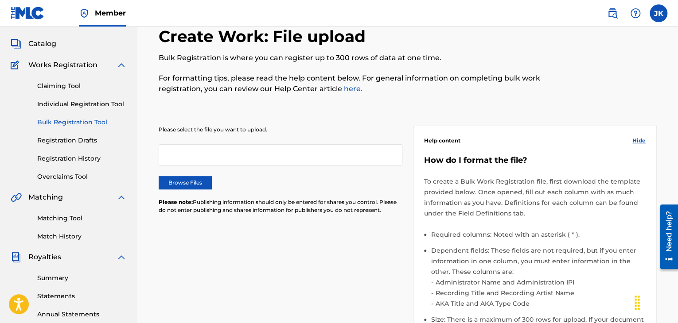
click at [195, 180] on label "Browse Files" at bounding box center [185, 182] width 53 height 13
click at [0, 0] on input "Browse Files" at bounding box center [0, 0] width 0 height 0
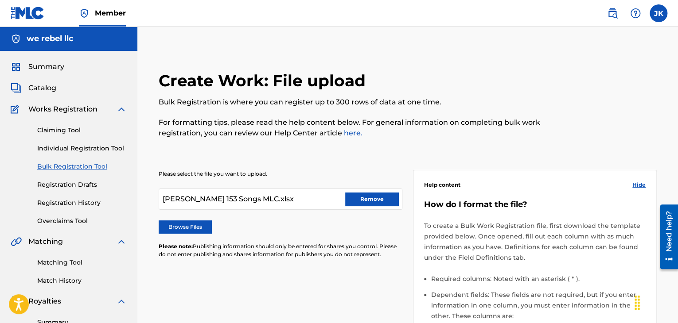
click at [305, 198] on div "[PERSON_NAME] 153 Songs MLC.xlsx Remove" at bounding box center [281, 199] width 244 height 21
drag, startPoint x: 305, startPoint y: 199, endPoint x: 146, endPoint y: 203, distance: 158.7
click at [146, 203] on div "Create Work: File upload Bulk Registration is where you can register up to 300 …" at bounding box center [407, 301] width 541 height 505
click at [325, 149] on div "Please select the file you want to upload. [PERSON_NAME] 153 Songs MLC.xlsx Rem…" at bounding box center [408, 312] width 498 height 326
click at [366, 197] on button "Remove" at bounding box center [371, 199] width 53 height 13
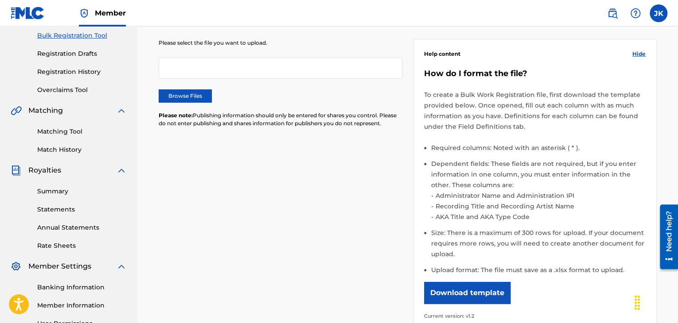
scroll to position [133, 0]
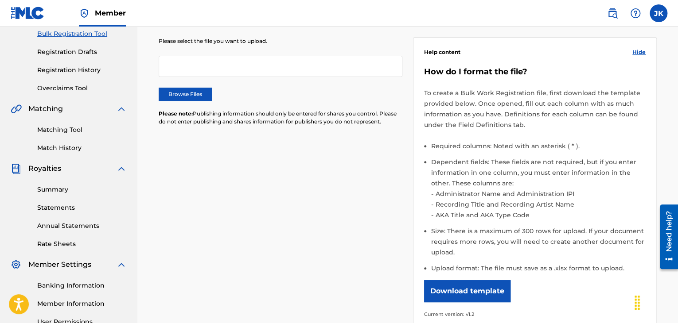
click at [176, 95] on label "Browse Files" at bounding box center [185, 94] width 53 height 13
click at [0, 0] on input "Browse Files" at bounding box center [0, 0] width 0 height 0
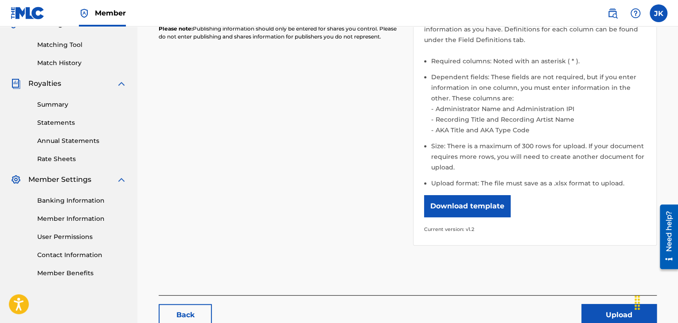
scroll to position [222, 0]
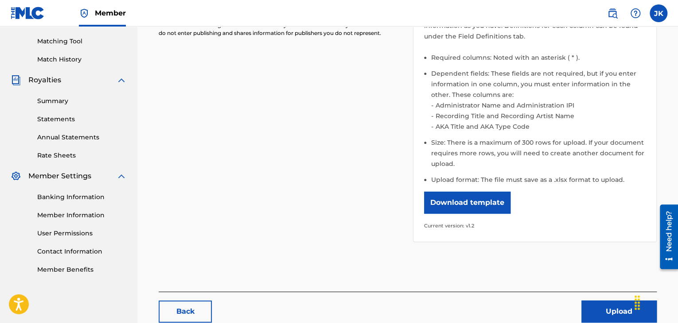
click at [585, 305] on button "Upload" at bounding box center [618, 312] width 75 height 22
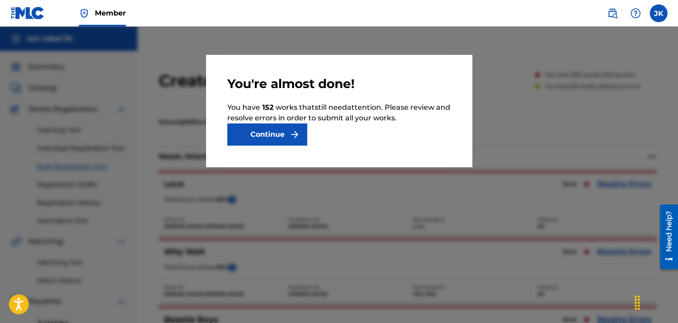
click at [287, 139] on button "Continue" at bounding box center [267, 135] width 80 height 22
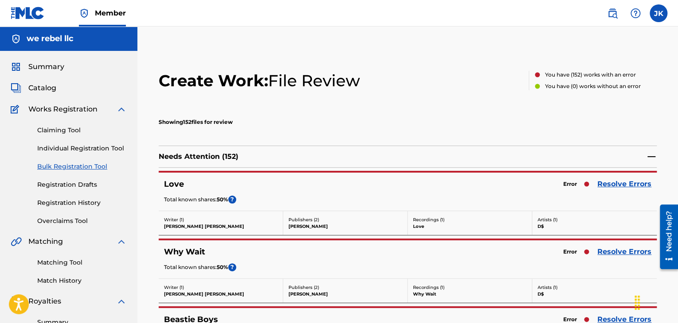
click at [625, 185] on link "Resolve Errors" at bounding box center [624, 184] width 54 height 11
click at [626, 186] on link "Resolve Errors" at bounding box center [624, 184] width 54 height 11
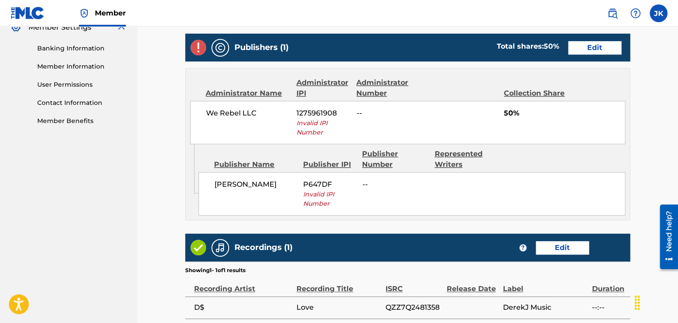
scroll to position [351, 0]
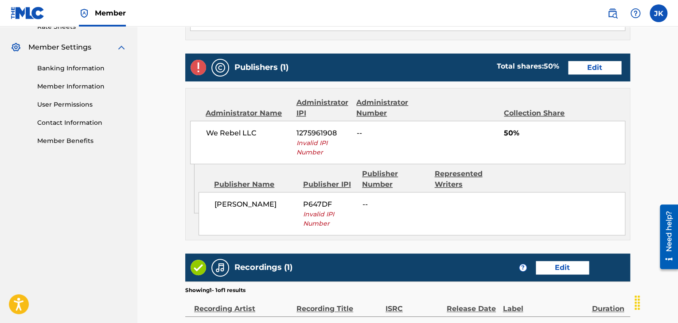
click at [590, 71] on link "Edit" at bounding box center [594, 67] width 53 height 13
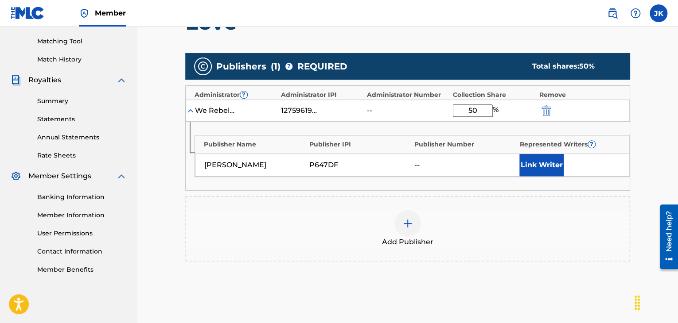
scroll to position [177, 0]
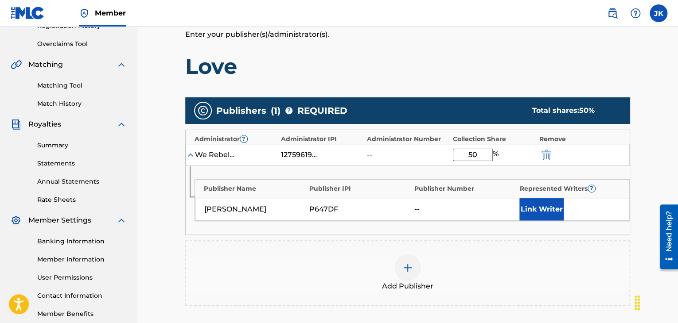
click at [368, 154] on div "--" at bounding box center [387, 155] width 40 height 11
click at [301, 154] on div "1275961908" at bounding box center [301, 155] width 40 height 11
click at [546, 155] on img "submit" at bounding box center [547, 155] width 10 height 11
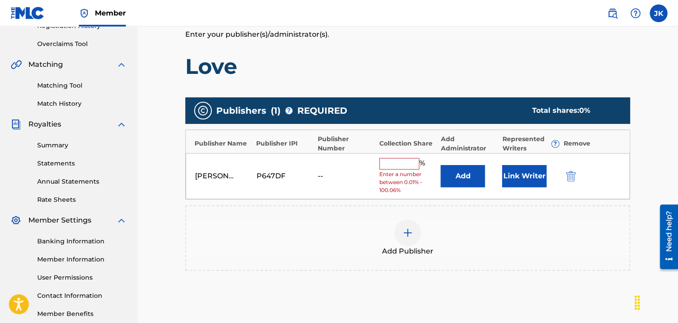
click at [571, 173] on img "submit" at bounding box center [571, 176] width 10 height 11
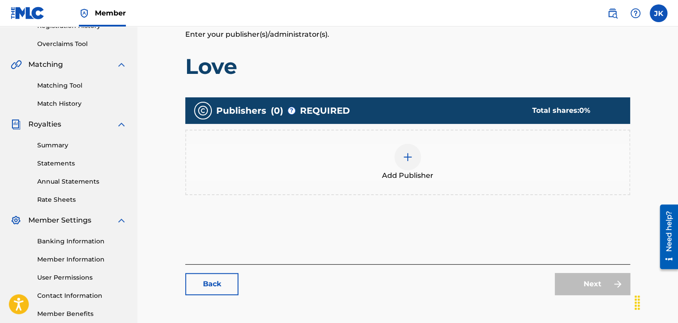
click at [406, 156] on img at bounding box center [407, 157] width 11 height 11
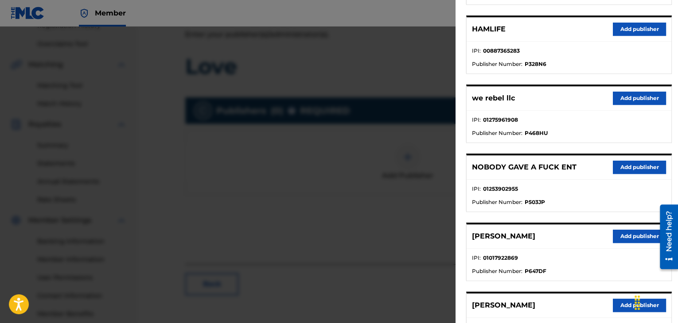
scroll to position [222, 0]
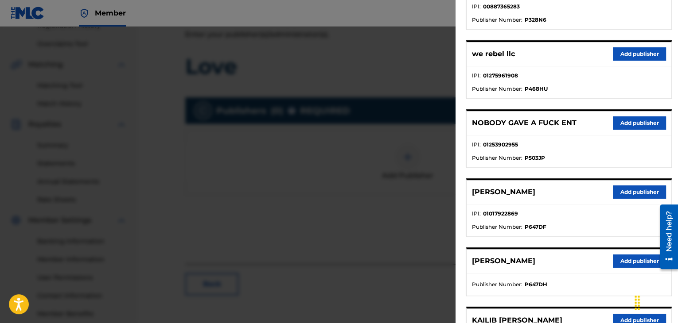
click at [626, 194] on button "Add publisher" at bounding box center [639, 192] width 53 height 13
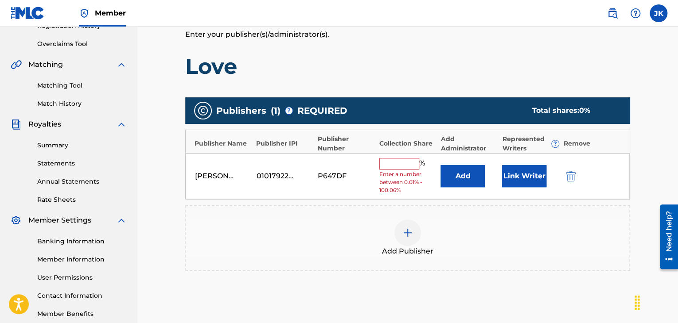
click at [461, 181] on button "Add" at bounding box center [462, 176] width 44 height 22
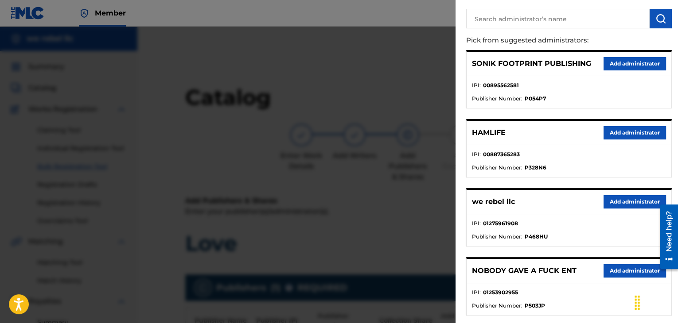
scroll to position [0, 0]
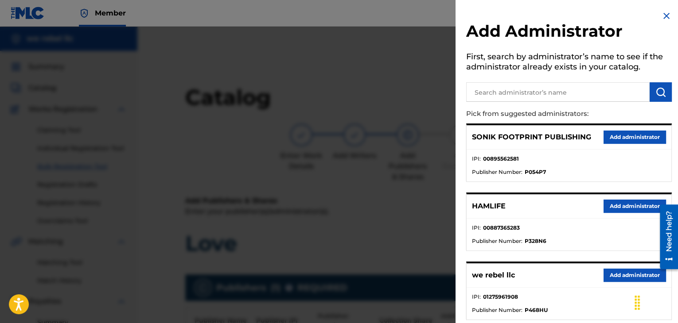
click at [664, 16] on img at bounding box center [666, 16] width 11 height 11
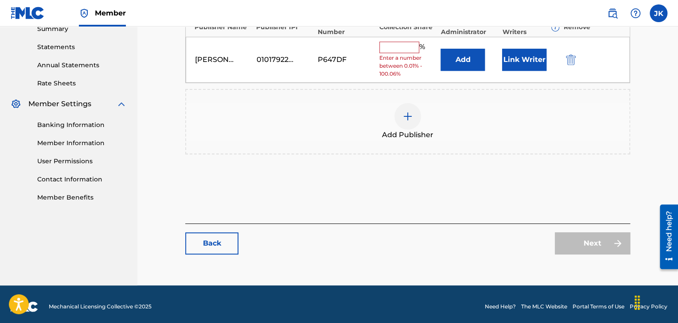
scroll to position [298, 0]
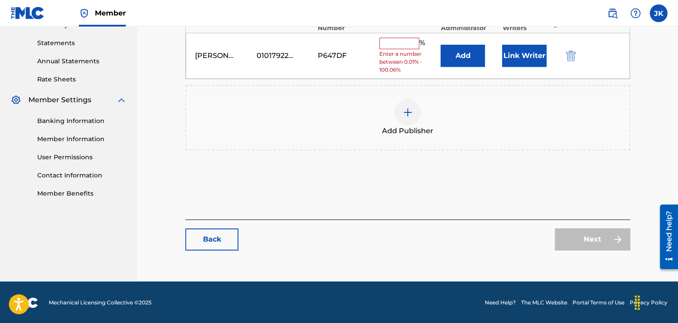
click at [218, 240] on link "Back" at bounding box center [211, 240] width 53 height 22
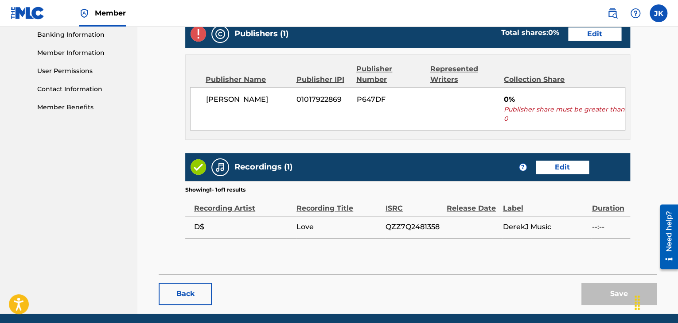
scroll to position [417, 0]
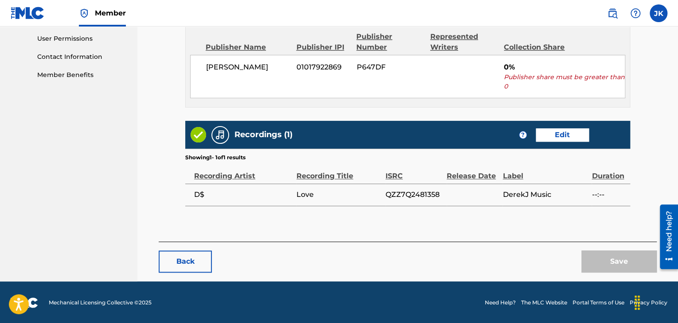
click at [184, 264] on button "Back" at bounding box center [185, 262] width 53 height 22
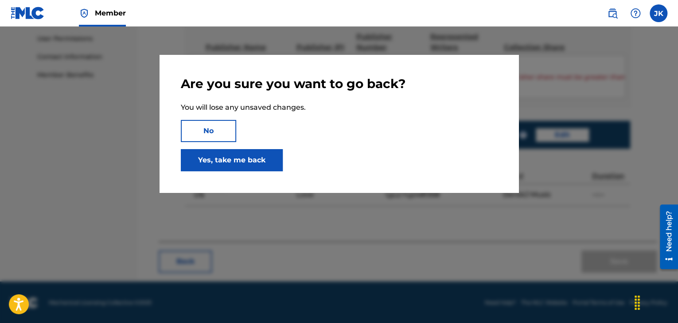
click at [221, 156] on link "Yes, take me back" at bounding box center [232, 160] width 102 height 22
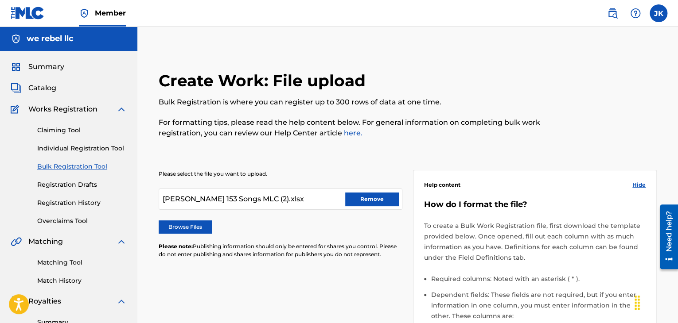
click at [355, 197] on button "Remove" at bounding box center [371, 199] width 53 height 13
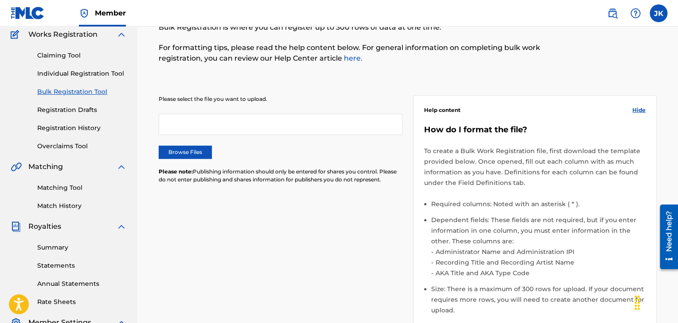
scroll to position [44, 0]
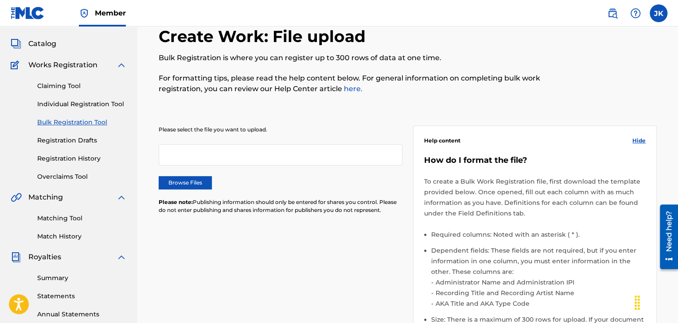
click at [177, 179] on label "Browse Files" at bounding box center [185, 182] width 53 height 13
click at [0, 0] on input "Browse Files" at bounding box center [0, 0] width 0 height 0
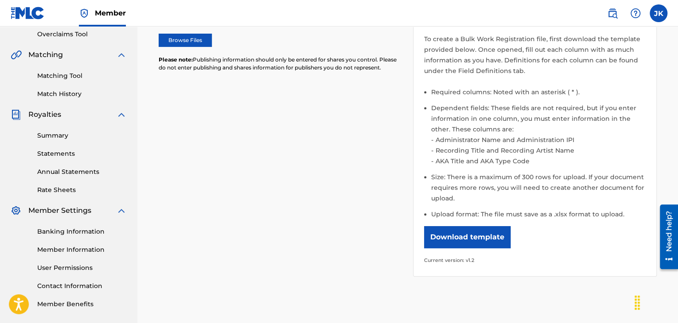
scroll to position [266, 0]
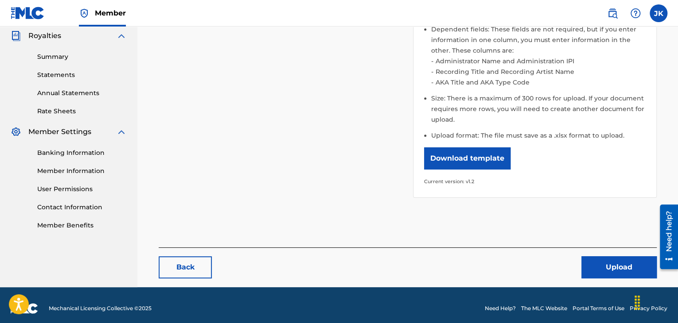
click at [606, 262] on button "Upload" at bounding box center [618, 268] width 75 height 22
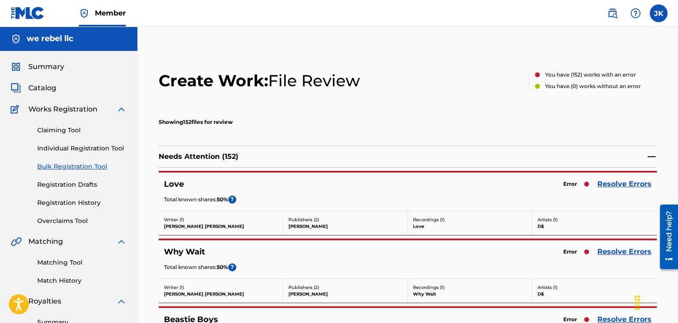
click at [615, 188] on link "Resolve Errors" at bounding box center [624, 184] width 54 height 11
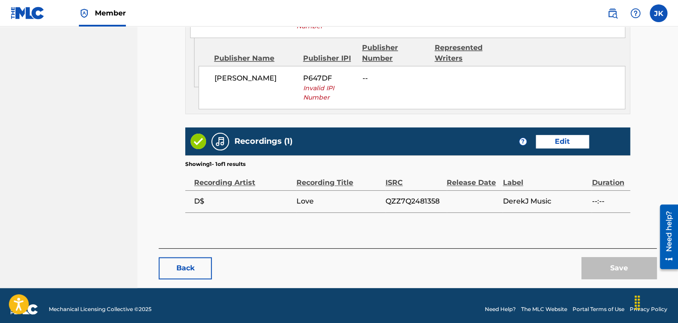
scroll to position [483, 0]
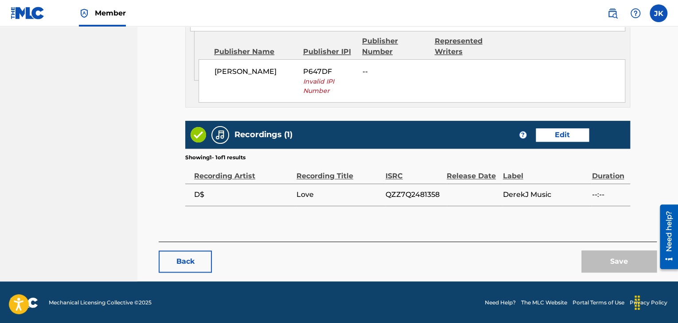
click at [187, 259] on button "Back" at bounding box center [185, 262] width 53 height 22
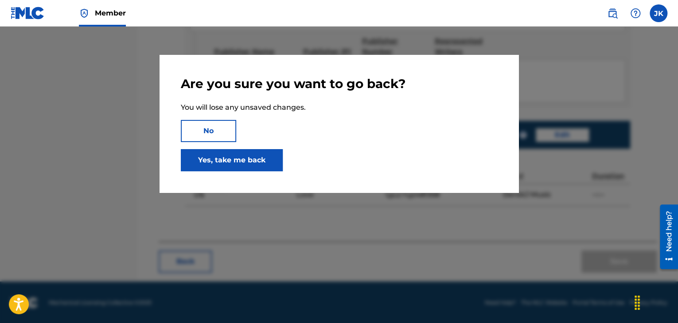
click at [252, 167] on link "Yes, take me back" at bounding box center [232, 160] width 102 height 22
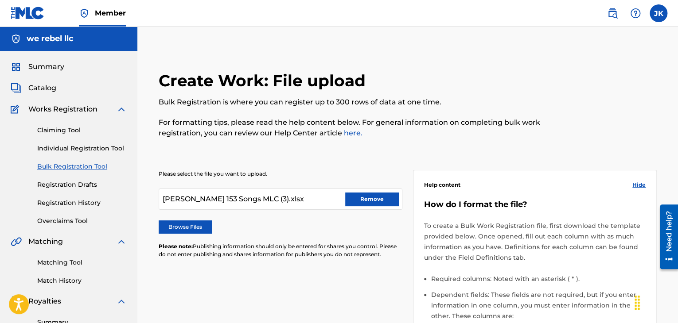
scroll to position [133, 0]
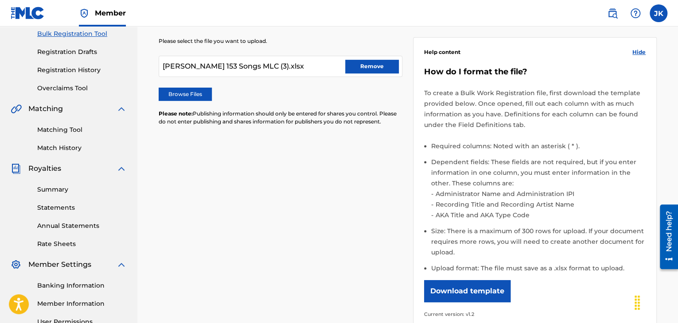
click at [479, 292] on button "Download template" at bounding box center [467, 292] width 86 height 22
click at [312, 189] on div "Please select the file you want to upload. [PERSON_NAME] 153 Songs MLC (3).xlsx…" at bounding box center [408, 179] width 498 height 326
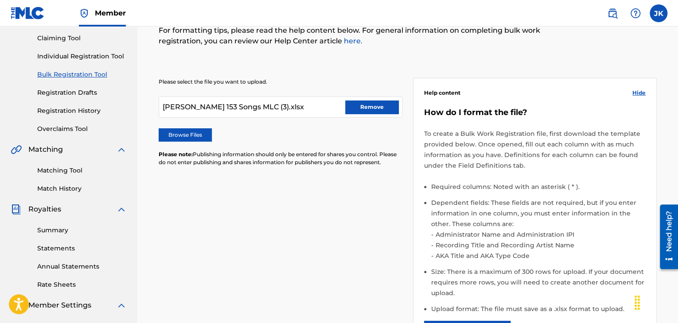
scroll to position [44, 0]
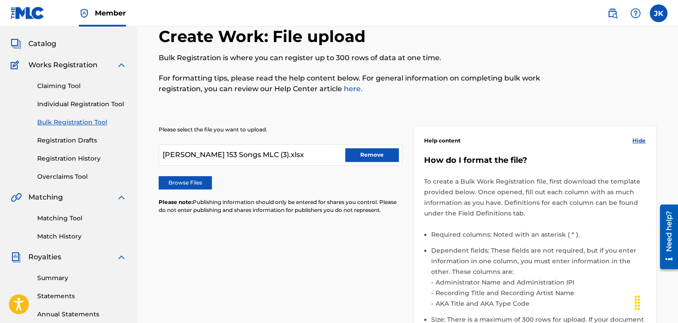
click at [378, 150] on button "Remove" at bounding box center [371, 154] width 53 height 13
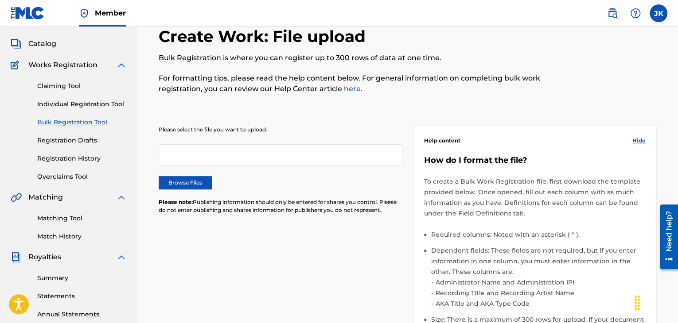
click at [307, 153] on div at bounding box center [281, 154] width 244 height 21
click at [245, 150] on div at bounding box center [281, 154] width 244 height 21
click at [192, 179] on label "Browse Files" at bounding box center [185, 182] width 53 height 13
click at [0, 0] on input "Browse Files" at bounding box center [0, 0] width 0 height 0
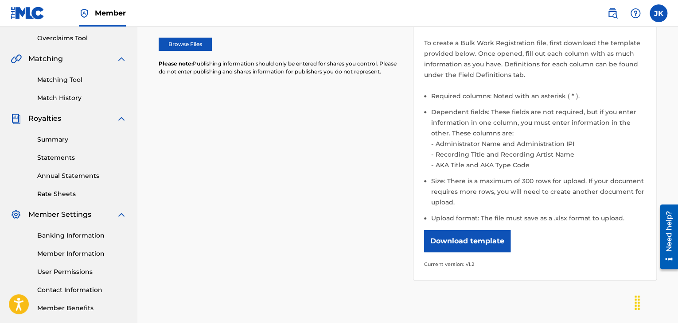
scroll to position [222, 0]
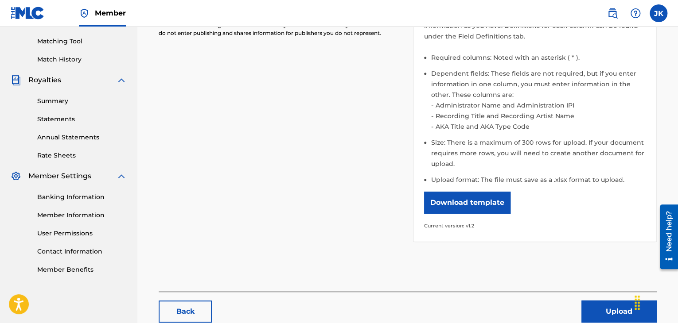
click at [598, 313] on button "Upload" at bounding box center [618, 312] width 75 height 22
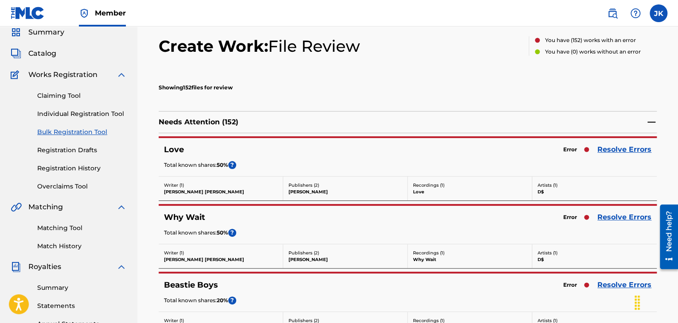
scroll to position [44, 0]
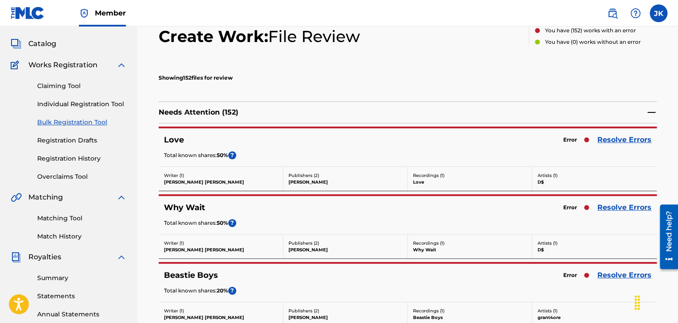
click at [639, 141] on link "Resolve Errors" at bounding box center [624, 140] width 54 height 11
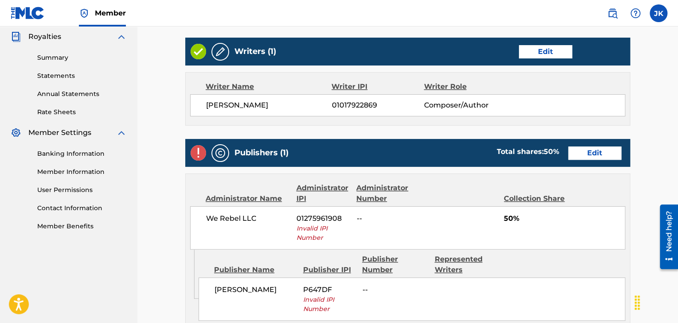
scroll to position [266, 0]
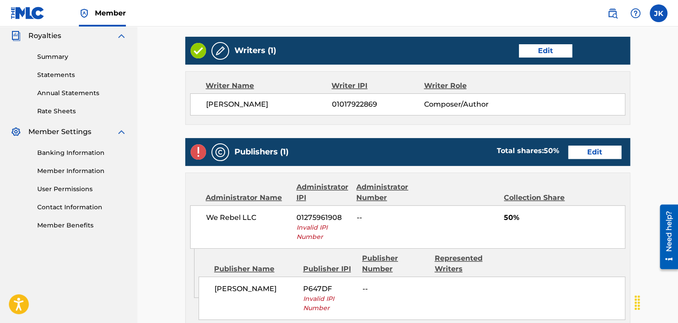
click at [606, 152] on link "Edit" at bounding box center [594, 152] width 53 height 13
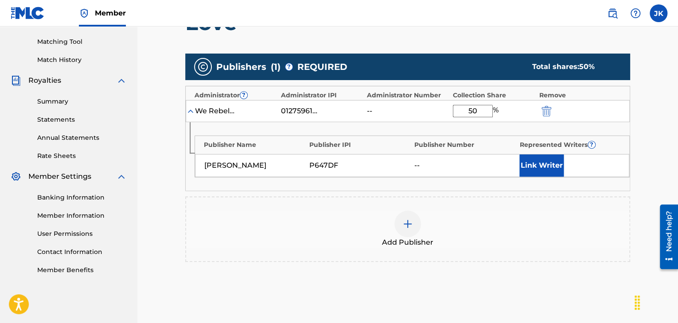
scroll to position [222, 0]
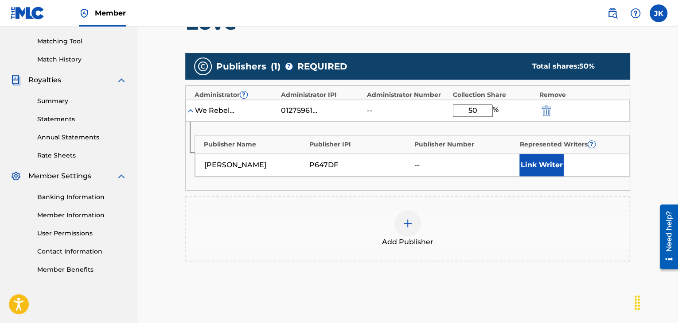
click at [549, 109] on img "submit" at bounding box center [547, 110] width 10 height 11
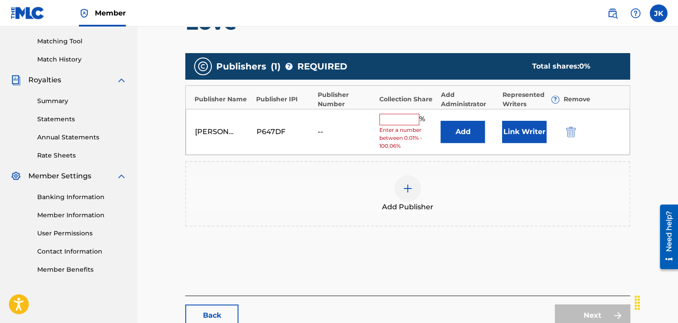
click at [573, 133] on img "submit" at bounding box center [571, 132] width 10 height 11
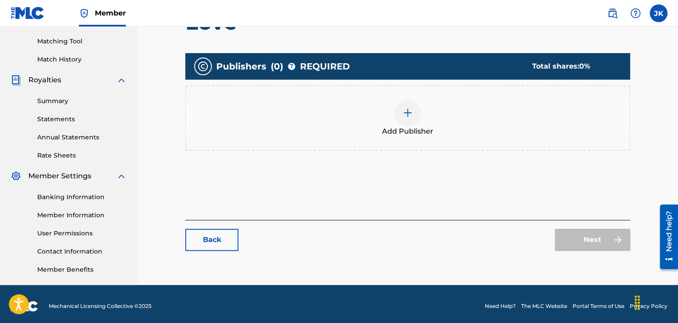
click at [410, 116] on img at bounding box center [407, 113] width 11 height 11
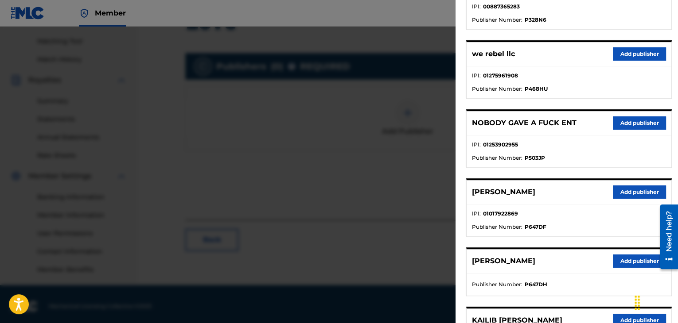
click at [631, 194] on button "Add publisher" at bounding box center [639, 192] width 53 height 13
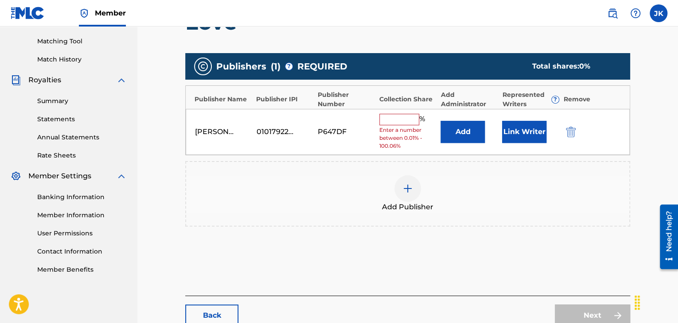
click at [468, 130] on button "Add" at bounding box center [462, 132] width 44 height 22
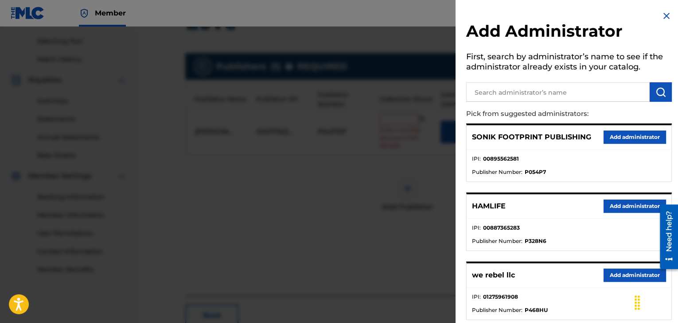
click at [631, 279] on button "Add administrator" at bounding box center [635, 275] width 62 height 13
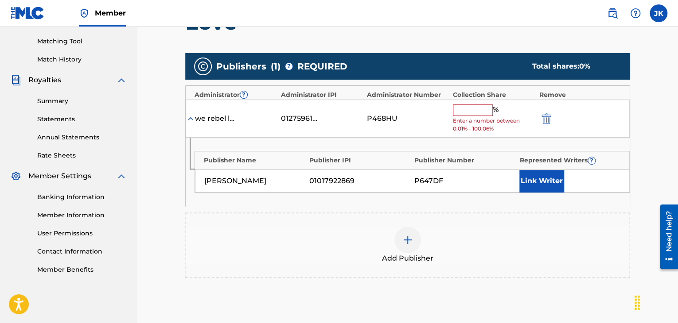
click at [472, 113] on input "text" at bounding box center [473, 111] width 40 height 12
type input "50"
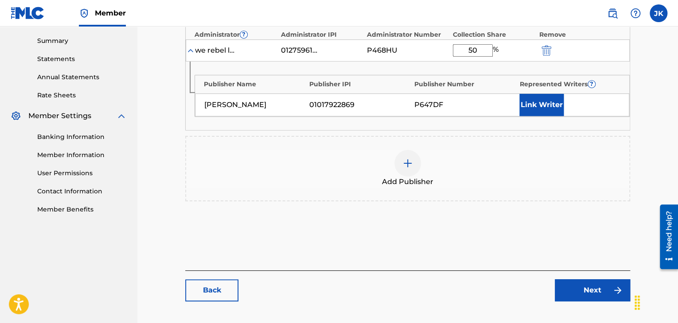
scroll to position [310, 0]
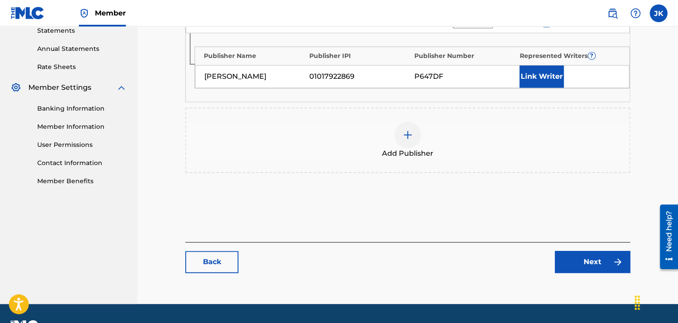
click at [600, 259] on link "Next" at bounding box center [592, 262] width 75 height 22
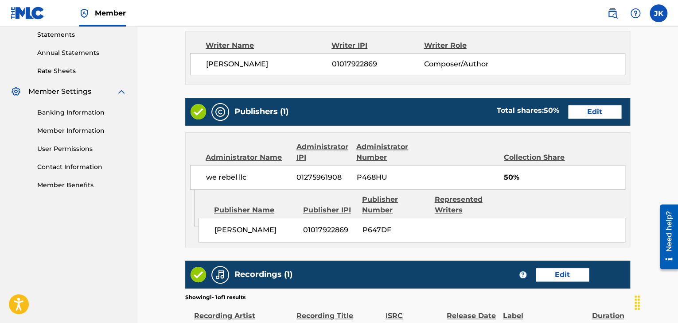
scroll to position [310, 0]
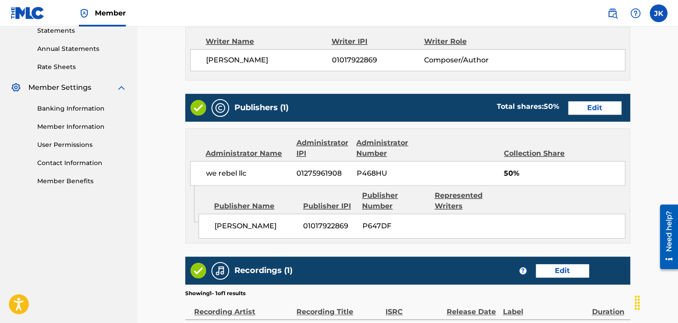
click at [330, 227] on span "01017922869" at bounding box center [329, 226] width 52 height 11
copy span "01017922869"
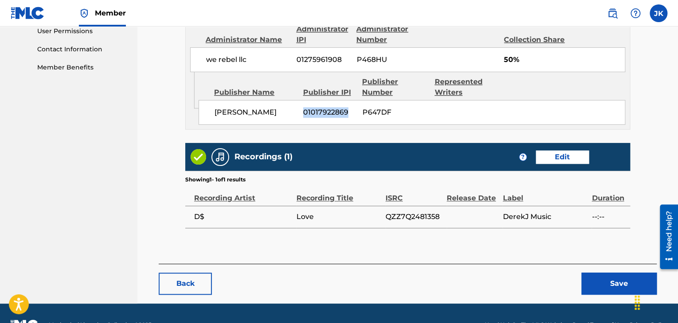
scroll to position [446, 0]
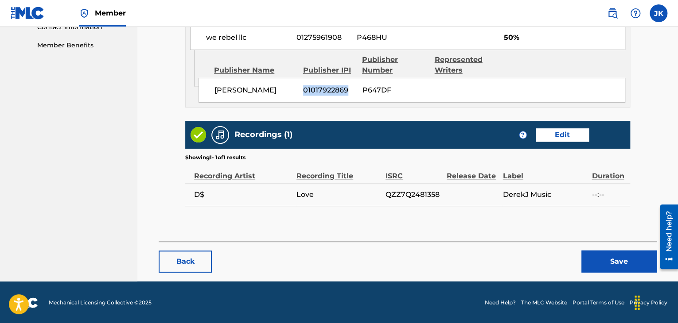
click at [199, 256] on button "Back" at bounding box center [185, 262] width 53 height 22
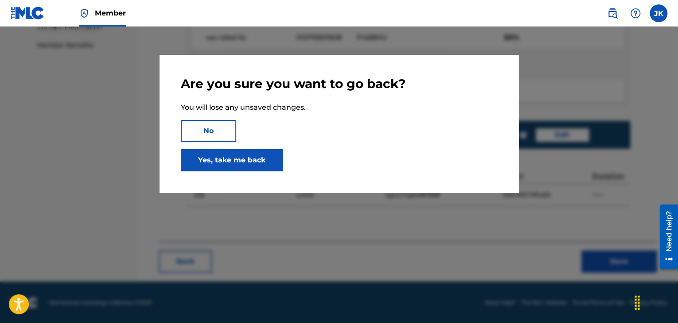
click at [250, 166] on link "Yes, take me back" at bounding box center [232, 160] width 102 height 22
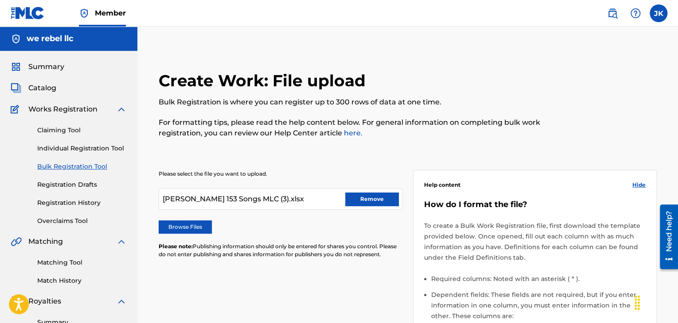
click at [355, 196] on button "Remove" at bounding box center [371, 199] width 53 height 13
click at [182, 226] on label "Browse Files" at bounding box center [185, 227] width 53 height 13
click at [0, 0] on input "Browse Files" at bounding box center [0, 0] width 0 height 0
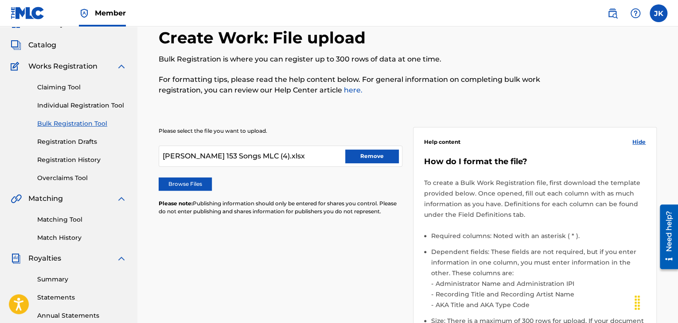
scroll to position [177, 0]
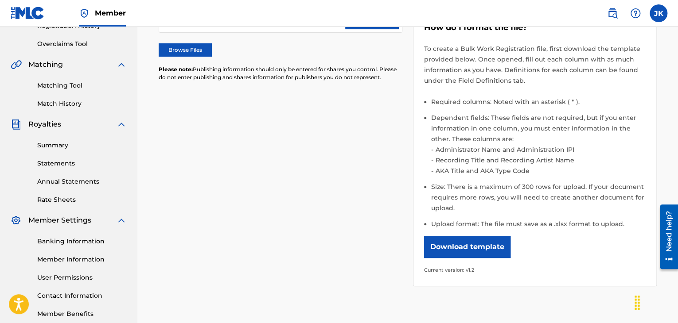
click at [478, 248] on button "Download template" at bounding box center [467, 247] width 86 height 22
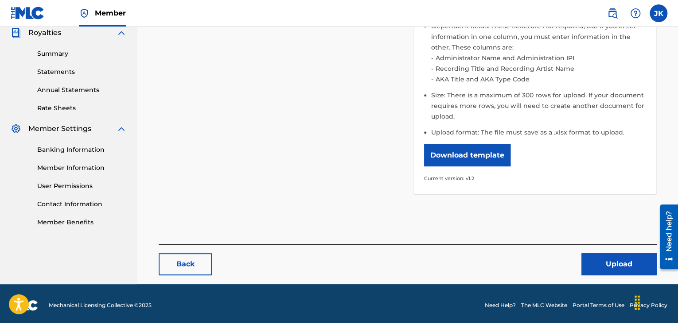
scroll to position [272, 0]
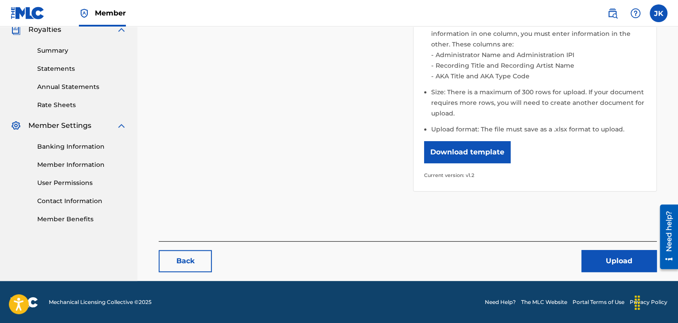
click at [598, 256] on button "Upload" at bounding box center [618, 261] width 75 height 22
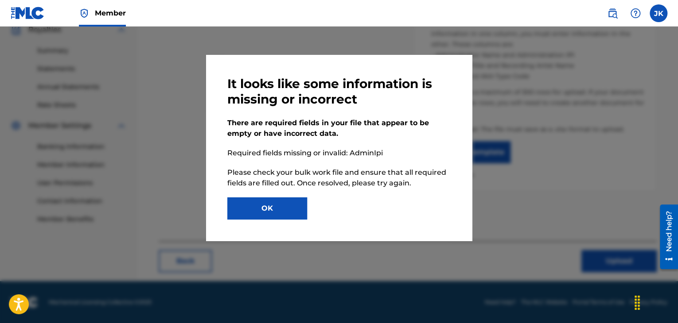
click at [280, 208] on button "OK" at bounding box center [267, 209] width 80 height 22
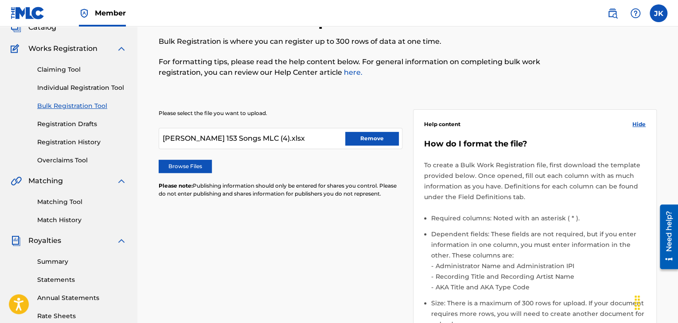
scroll to position [133, 0]
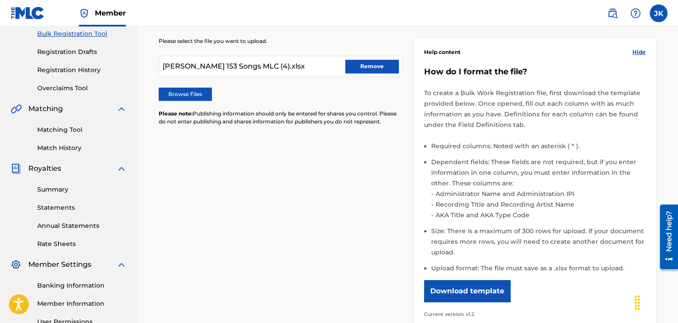
click at [367, 69] on button "Remove" at bounding box center [371, 66] width 53 height 13
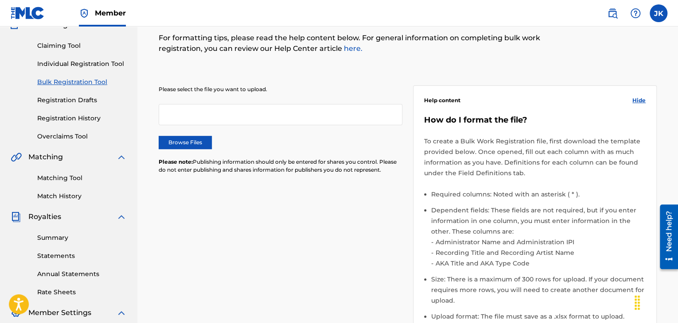
scroll to position [0, 0]
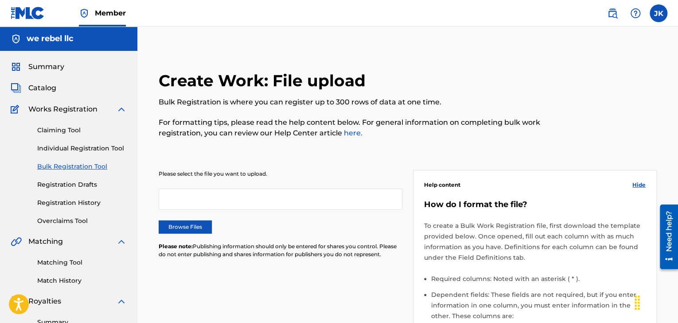
click at [181, 228] on label "Browse Files" at bounding box center [185, 227] width 53 height 13
click at [0, 0] on input "Browse Files" at bounding box center [0, 0] width 0 height 0
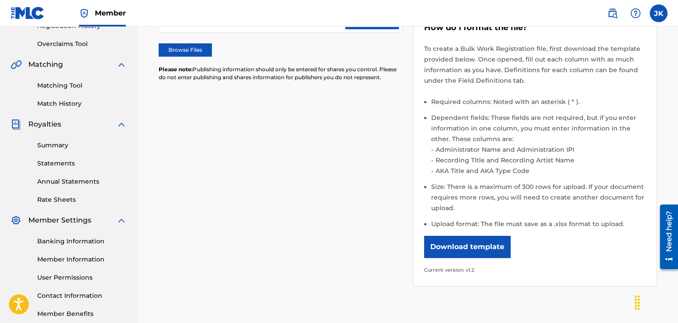
click at [479, 249] on button "Download template" at bounding box center [467, 247] width 86 height 22
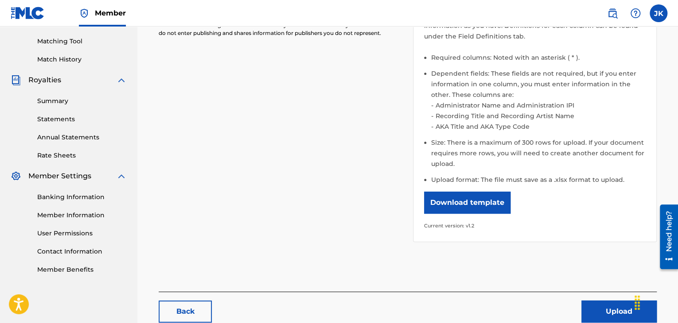
scroll to position [272, 0]
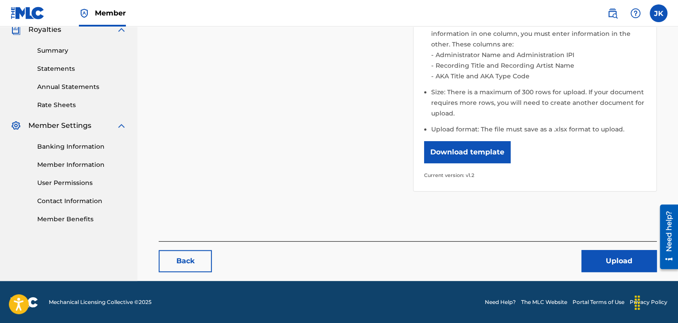
click at [607, 255] on button "Upload" at bounding box center [618, 261] width 75 height 22
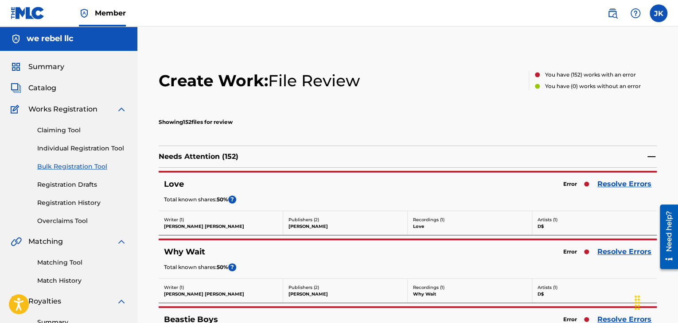
click at [612, 187] on link "Resolve Errors" at bounding box center [624, 184] width 54 height 11
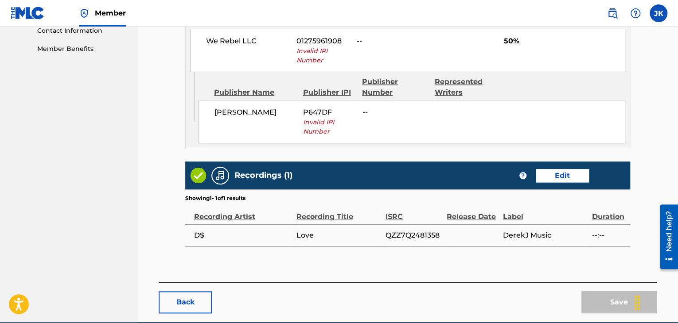
scroll to position [443, 0]
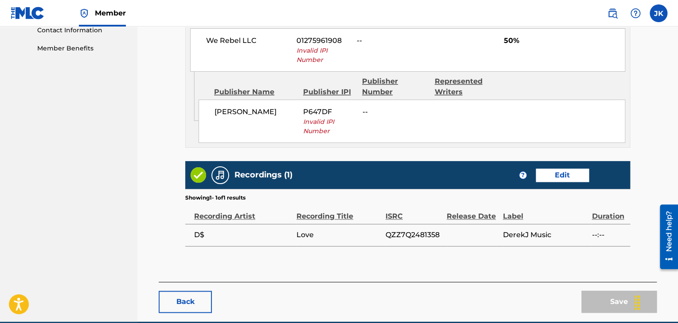
click at [195, 296] on button "Back" at bounding box center [185, 302] width 53 height 22
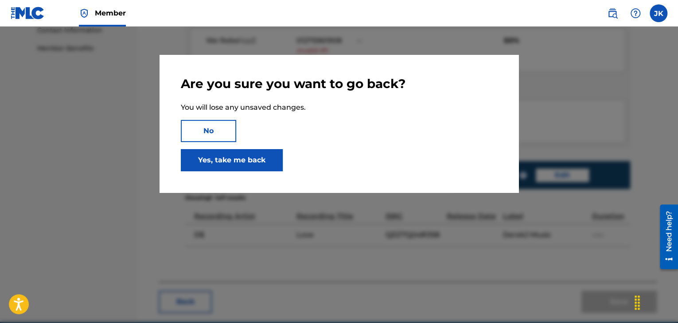
click at [235, 166] on link "Yes, take me back" at bounding box center [232, 160] width 102 height 22
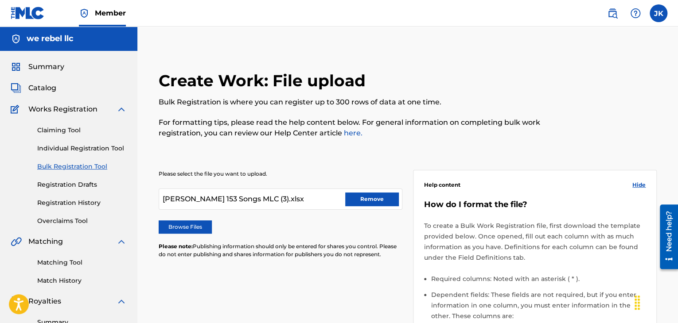
click at [358, 205] on button "Remove" at bounding box center [371, 199] width 53 height 13
click at [202, 226] on label "Browse Files" at bounding box center [185, 227] width 53 height 13
click at [0, 0] on input "Browse Files" at bounding box center [0, 0] width 0 height 0
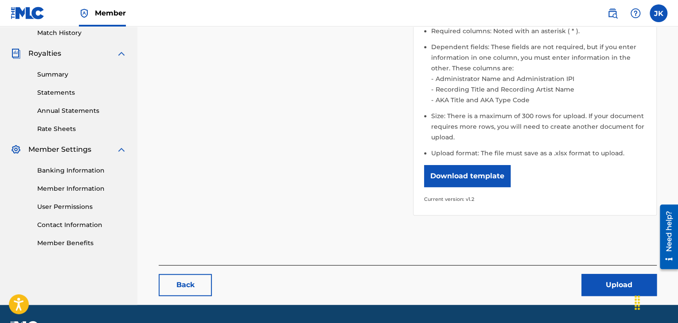
scroll to position [272, 0]
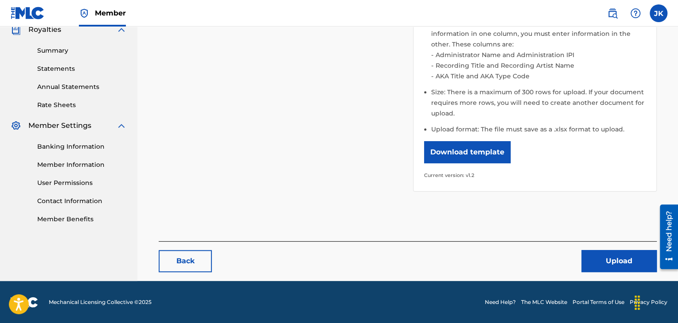
click at [612, 257] on button "Upload" at bounding box center [618, 261] width 75 height 22
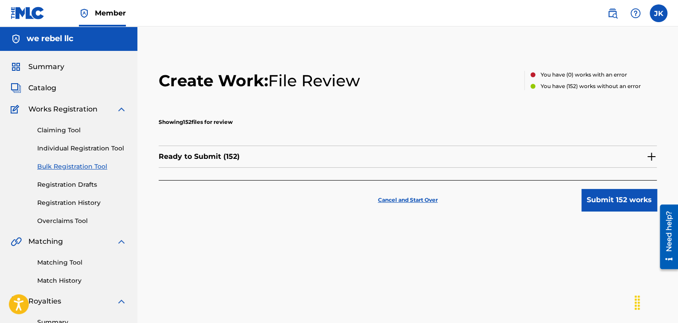
click at [597, 207] on button "Submit 152 works" at bounding box center [618, 200] width 75 height 22
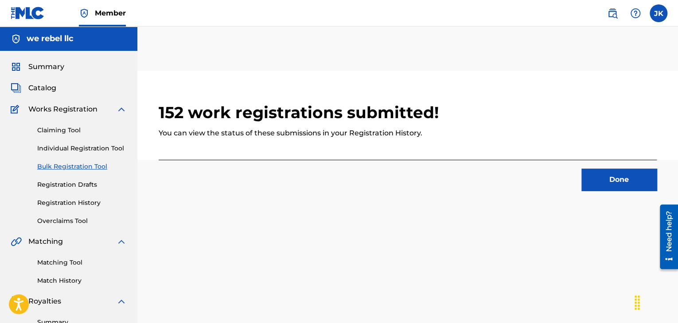
click at [601, 178] on button "Done" at bounding box center [618, 180] width 75 height 22
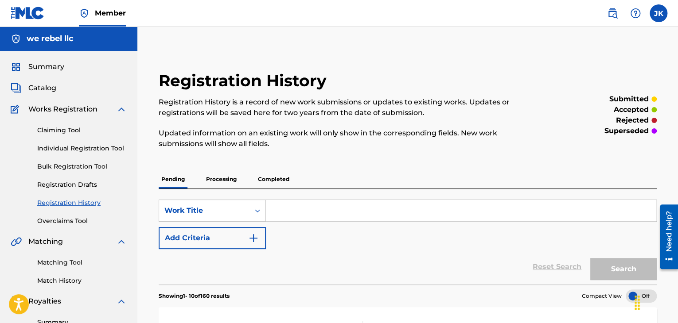
click at [48, 89] on span "Catalog" at bounding box center [42, 88] width 28 height 11
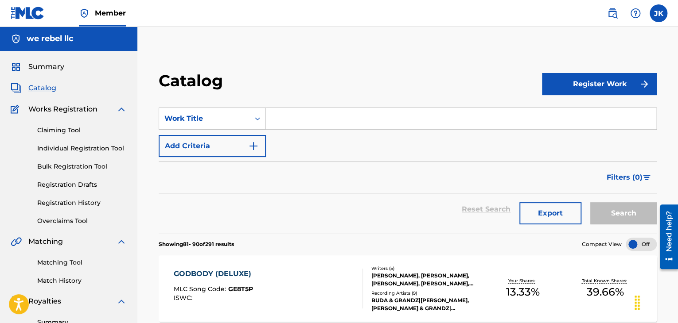
click at [66, 207] on link "Registration History" at bounding box center [82, 203] width 90 height 9
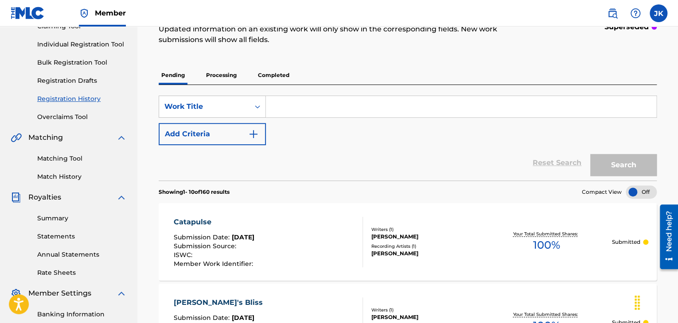
scroll to position [89, 0]
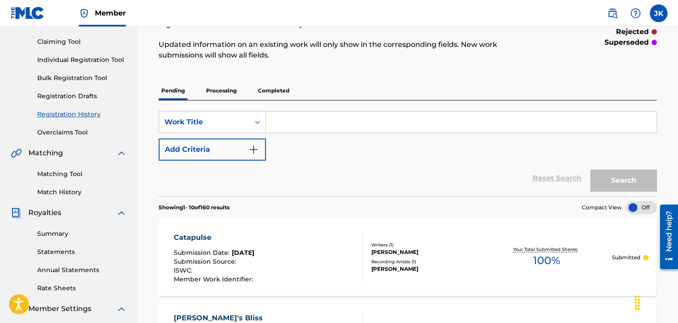
click at [224, 94] on p "Processing" at bounding box center [221, 91] width 36 height 19
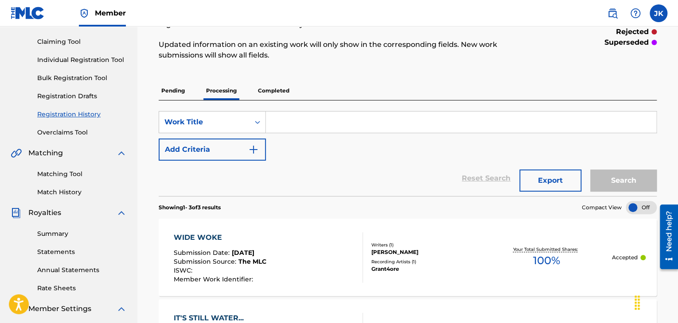
scroll to position [44, 0]
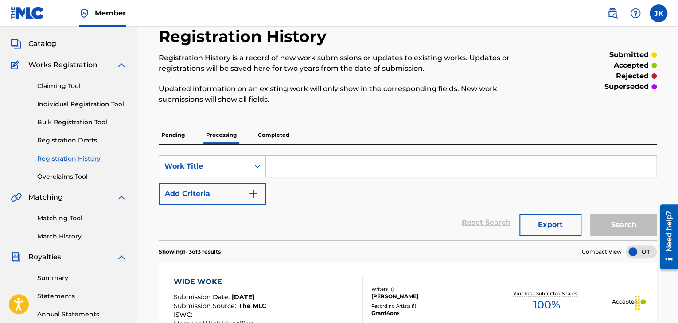
click at [280, 133] on p "Completed" at bounding box center [273, 135] width 37 height 19
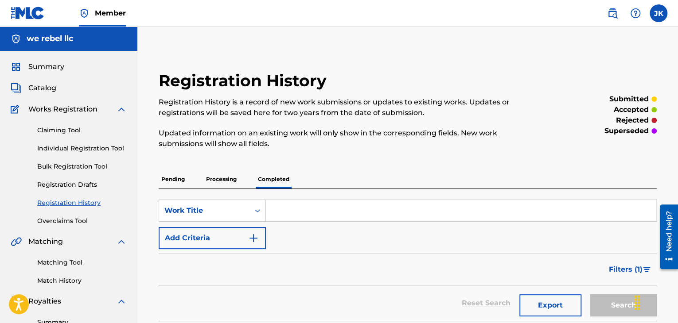
click at [43, 86] on span "Catalog" at bounding box center [42, 88] width 28 height 11
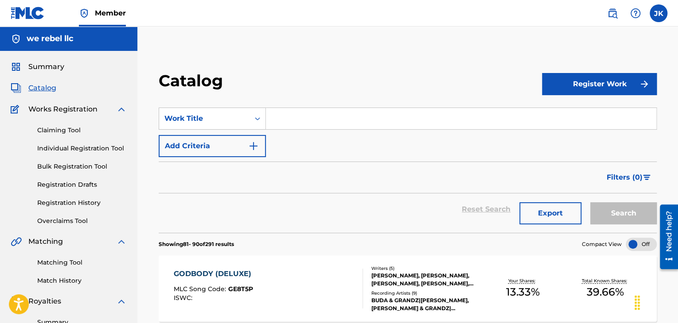
click at [325, 121] on input "Search Form" at bounding box center [461, 118] width 390 height 21
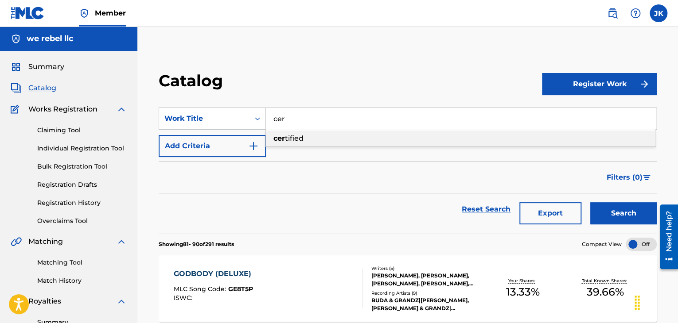
click at [313, 138] on div "cer tified" at bounding box center [461, 139] width 390 height 16
type input "certified"
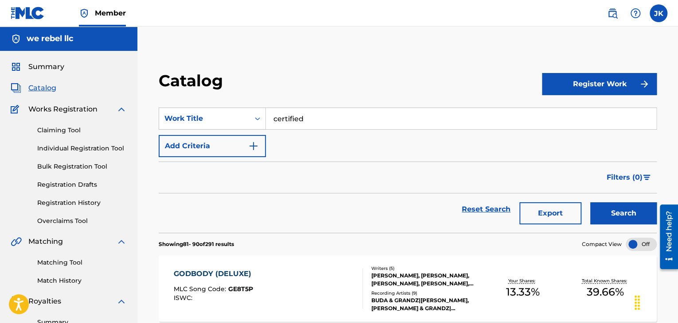
click at [613, 206] on button "Search" at bounding box center [623, 214] width 66 height 22
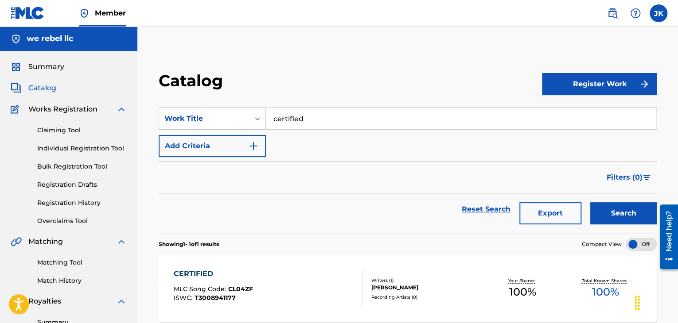
scroll to position [44, 0]
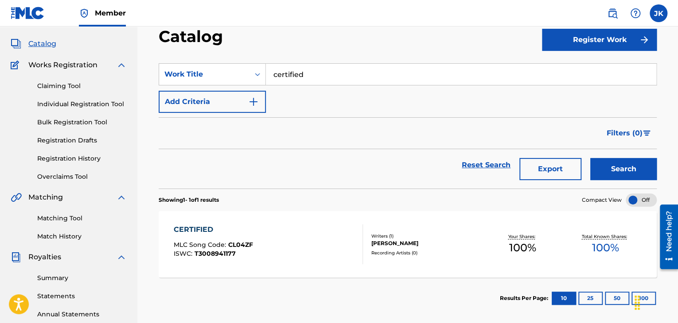
click at [357, 244] on div at bounding box center [358, 245] width 7 height 40
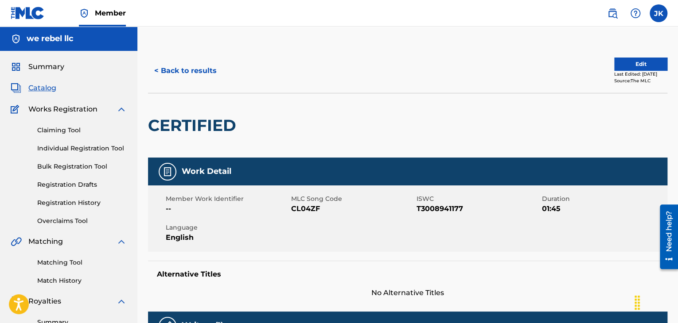
click at [188, 66] on button "< Back to results" at bounding box center [185, 71] width 75 height 22
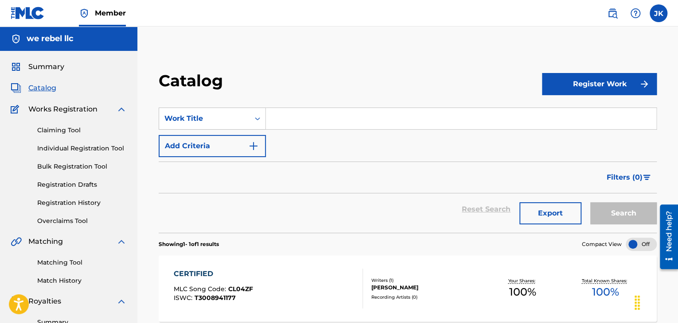
click at [60, 203] on link "Registration History" at bounding box center [82, 203] width 90 height 9
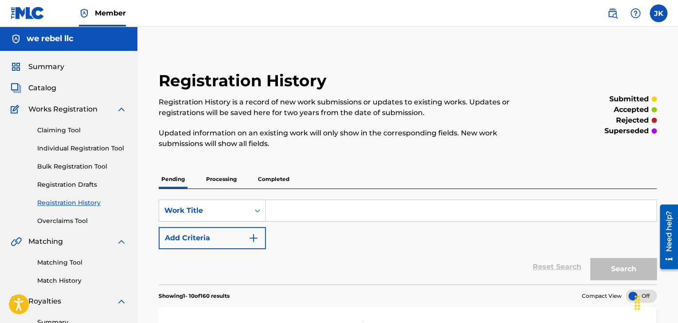
click at [275, 176] on p "Completed" at bounding box center [273, 179] width 37 height 19
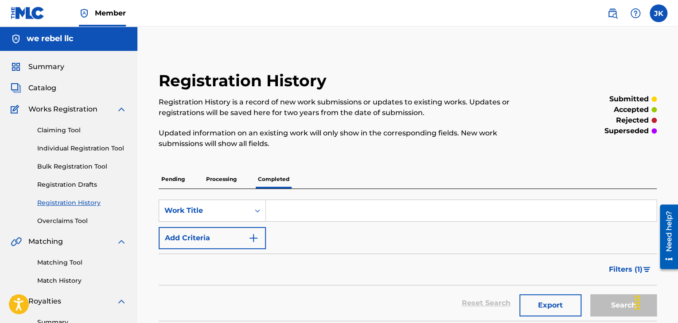
click at [306, 205] on input "Search Form" at bounding box center [461, 210] width 390 height 21
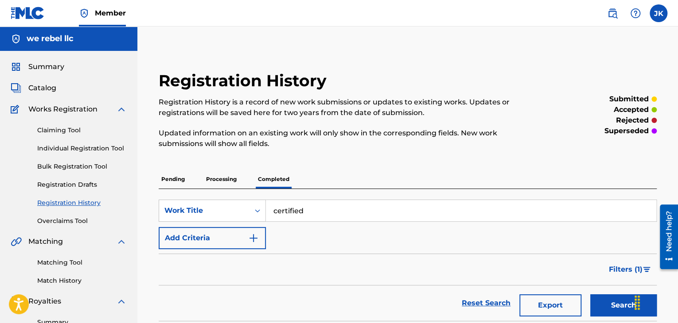
type input "certified"
click at [590, 295] on button "Search" at bounding box center [623, 306] width 66 height 22
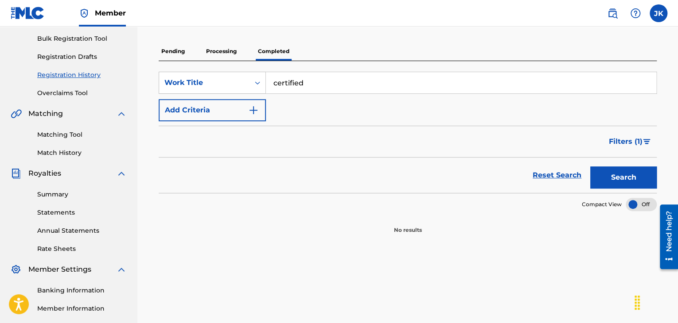
scroll to position [133, 0]
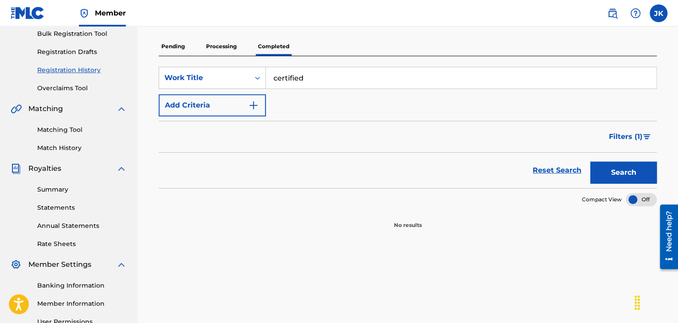
click at [225, 46] on p "Processing" at bounding box center [221, 46] width 36 height 19
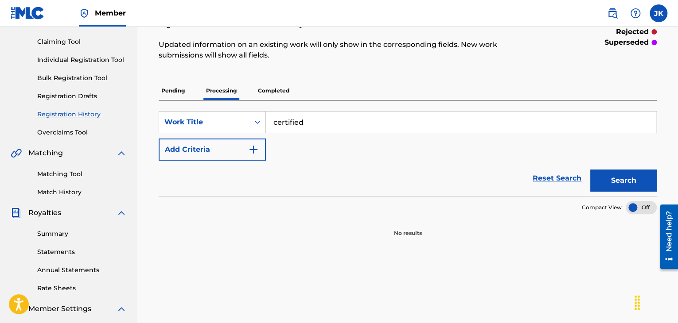
scroll to position [133, 0]
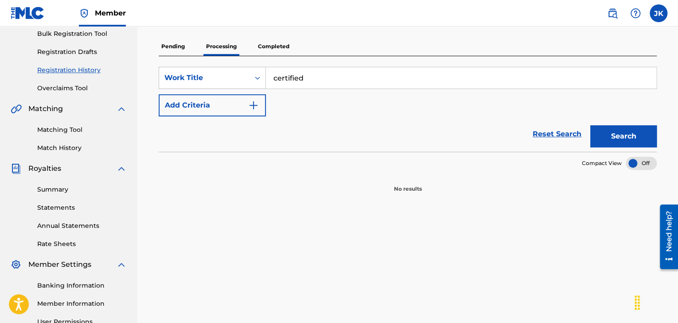
click at [595, 141] on button "Search" at bounding box center [623, 136] width 66 height 22
click at [178, 46] on p "Pending" at bounding box center [173, 46] width 29 height 19
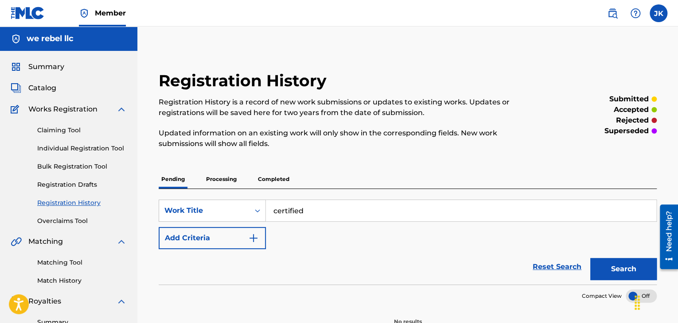
click at [592, 269] on button "Search" at bounding box center [623, 269] width 66 height 22
click at [91, 148] on link "Individual Registration Tool" at bounding box center [82, 148] width 90 height 9
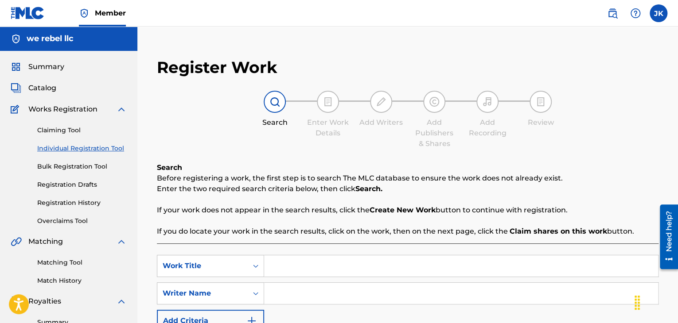
click at [304, 266] on input "Search Form" at bounding box center [461, 266] width 394 height 21
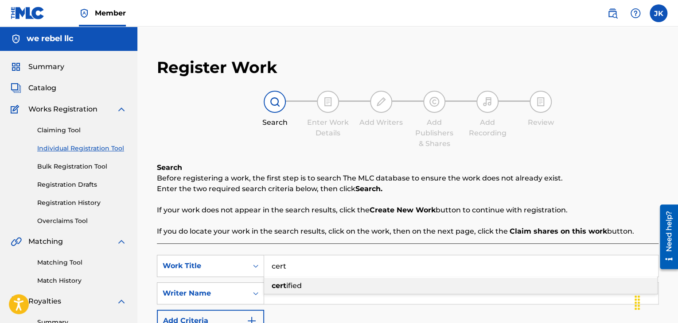
click at [300, 287] on span "ified" at bounding box center [294, 286] width 16 height 8
type input "certified"
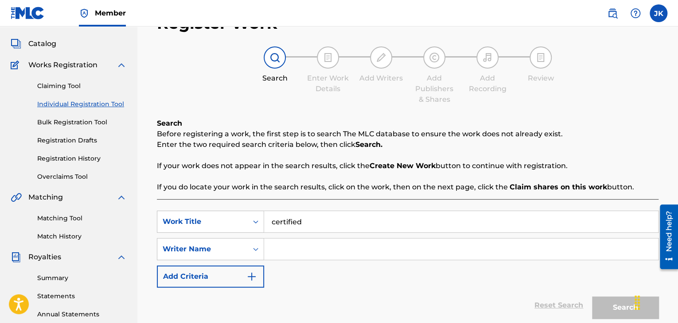
scroll to position [89, 0]
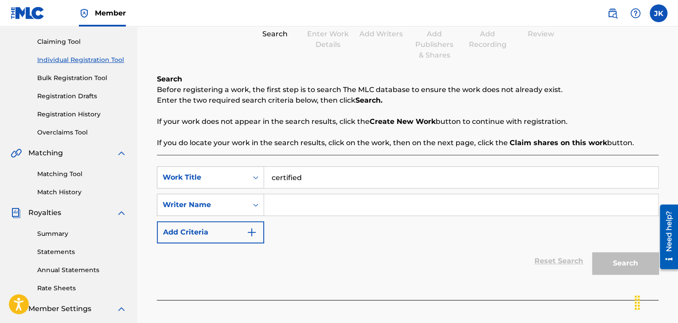
click at [296, 206] on input "Search Form" at bounding box center [461, 205] width 394 height 21
type input "[PERSON_NAME]"
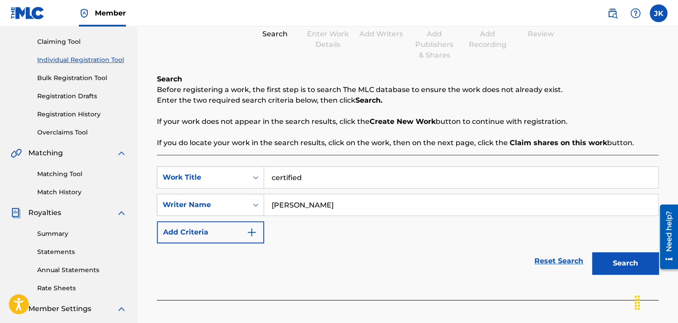
click at [600, 261] on button "Search" at bounding box center [625, 264] width 66 height 22
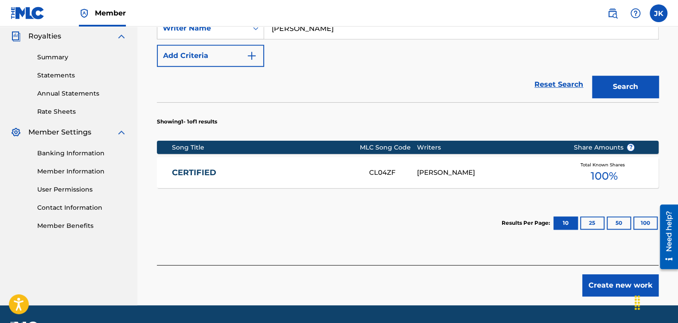
scroll to position [266, 0]
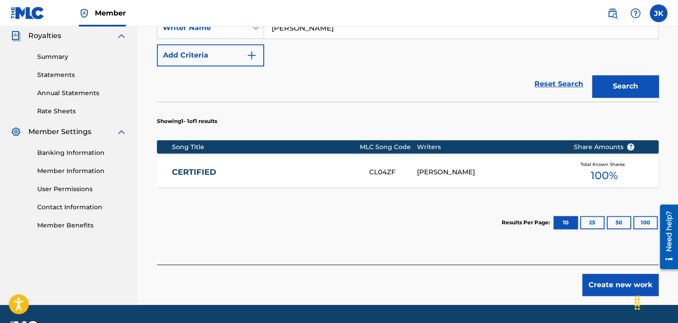
click at [284, 171] on link "CERTIFIED" at bounding box center [264, 173] width 185 height 10
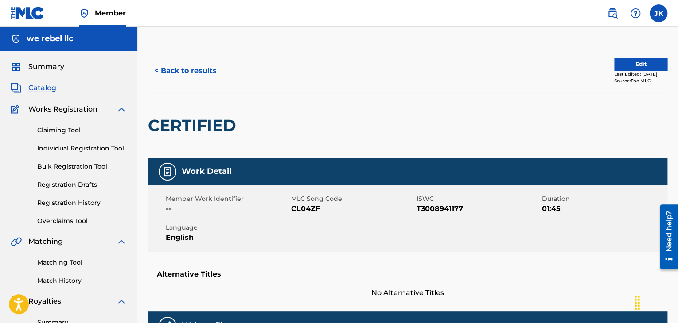
click at [48, 67] on span "Summary" at bounding box center [46, 67] width 36 height 11
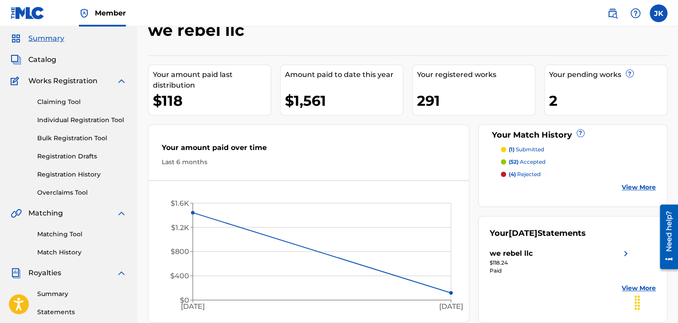
scroll to position [44, 0]
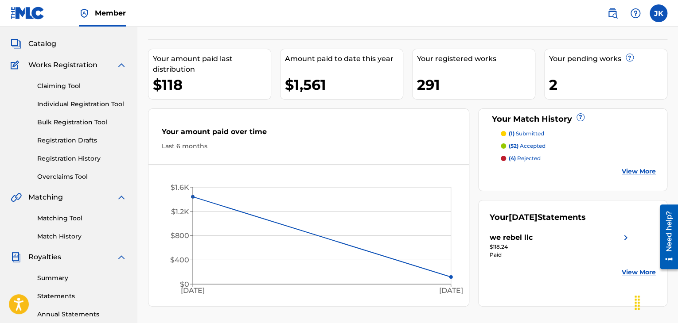
click at [526, 132] on p "(1) submitted" at bounding box center [526, 134] width 35 height 8
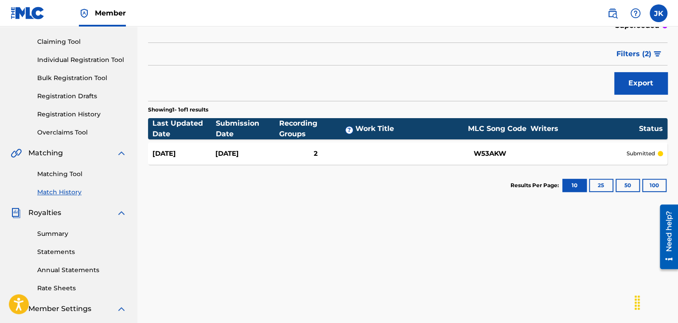
scroll to position [44, 0]
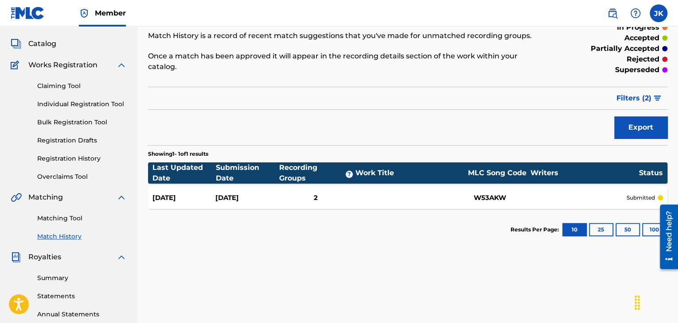
click at [207, 187] on div "[DATE] [DATE] 2 W53AKW submitted" at bounding box center [407, 198] width 519 height 22
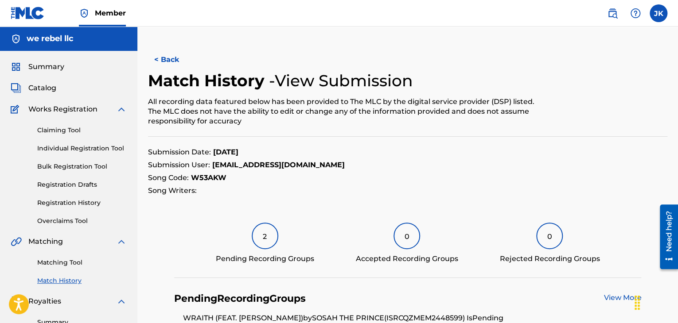
click at [170, 60] on button "< Back" at bounding box center [174, 60] width 53 height 22
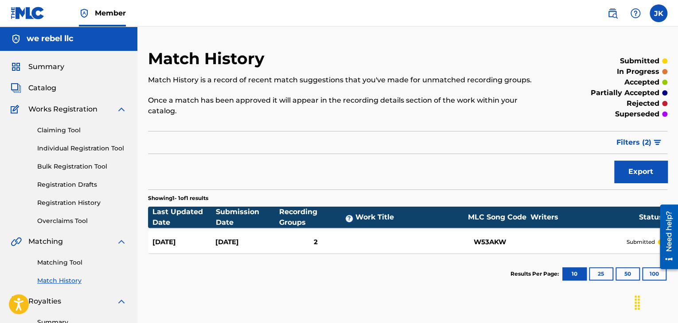
click at [46, 68] on span "Summary" at bounding box center [46, 67] width 36 height 11
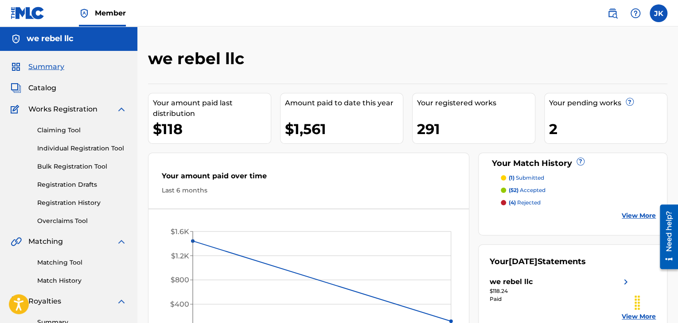
click at [532, 190] on p "(52) accepted" at bounding box center [527, 191] width 37 height 8
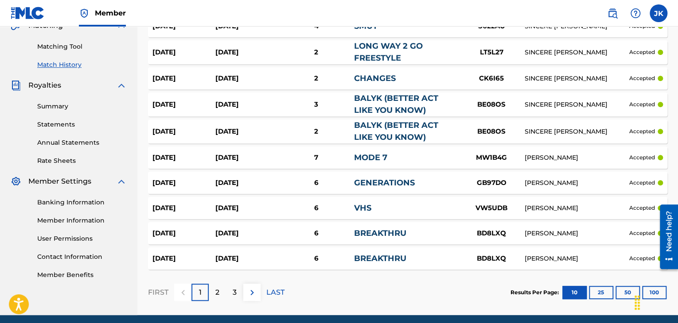
scroll to position [222, 0]
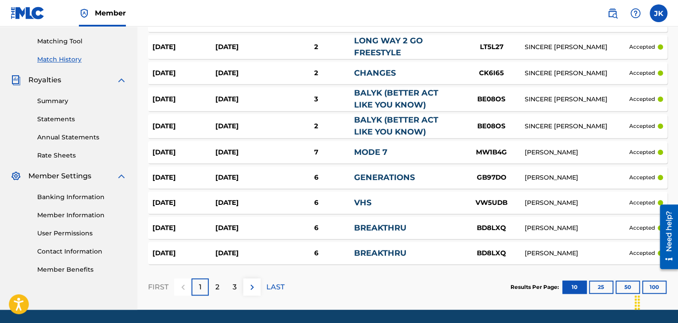
click at [250, 282] on img at bounding box center [252, 287] width 11 height 11
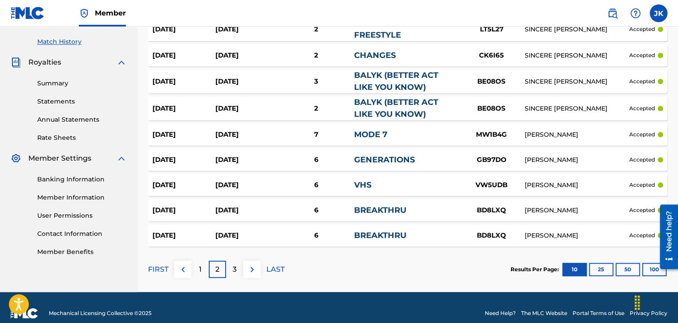
scroll to position [240, 0]
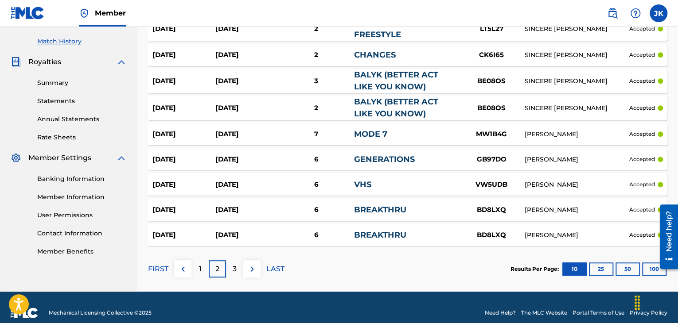
click at [238, 261] on div "3" at bounding box center [234, 269] width 17 height 17
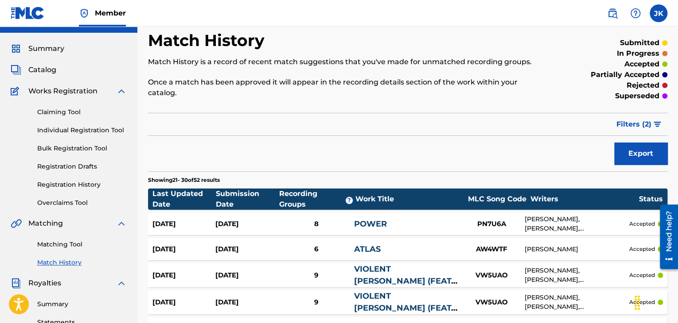
scroll to position [0, 0]
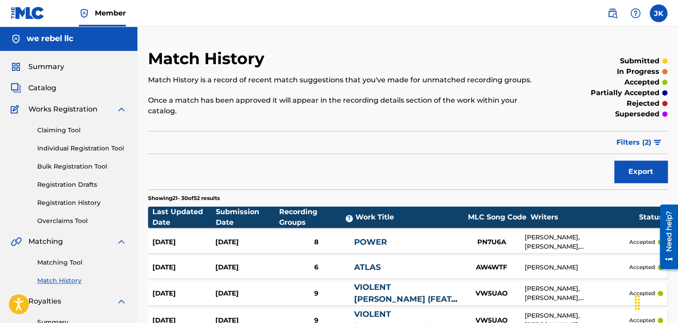
click at [53, 63] on span "Summary" at bounding box center [46, 67] width 36 height 11
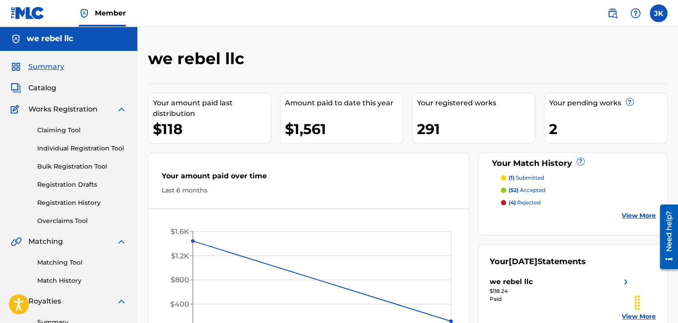
click at [44, 91] on span "Catalog" at bounding box center [42, 88] width 28 height 11
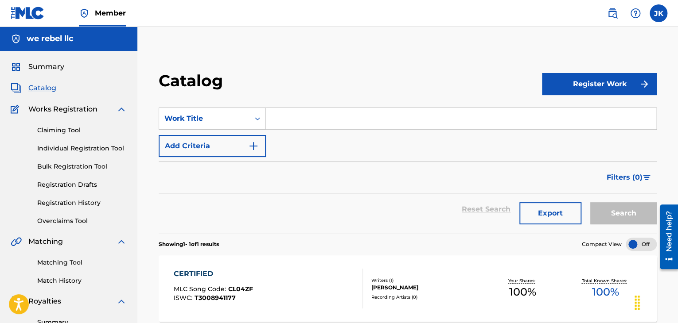
click at [279, 125] on input "Search Form" at bounding box center [461, 118] width 390 height 21
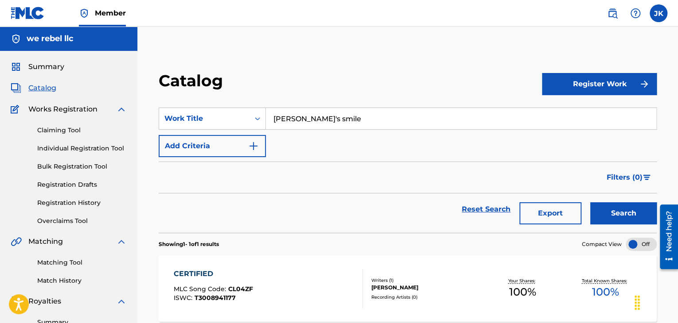
type input "[PERSON_NAME]'s smile"
click at [484, 212] on link "Reset Search" at bounding box center [486, 209] width 58 height 19
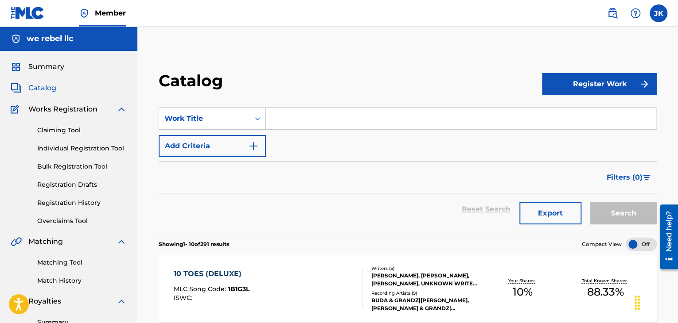
click at [288, 122] on input "Search Form" at bounding box center [461, 118] width 390 height 21
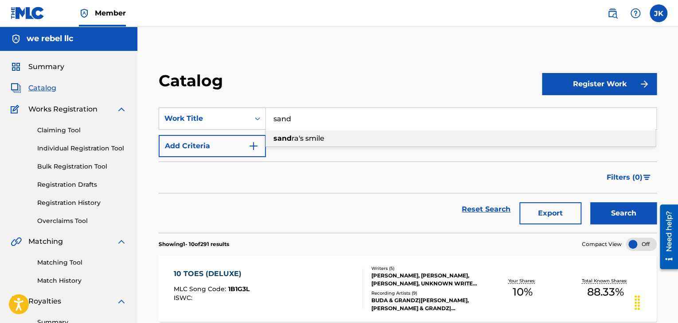
click at [301, 139] on span "ra's smile" at bounding box center [308, 138] width 33 height 8
type input "[PERSON_NAME]'s smile"
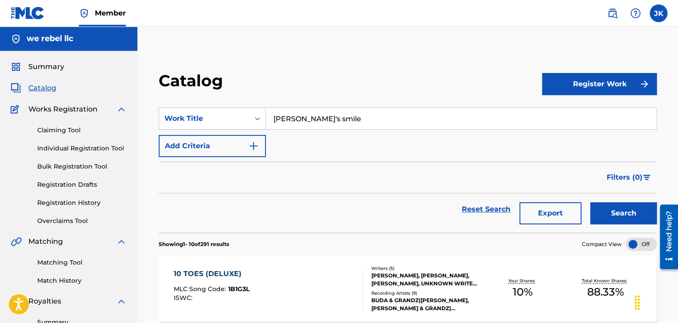
click at [628, 211] on button "Search" at bounding box center [623, 214] width 66 height 22
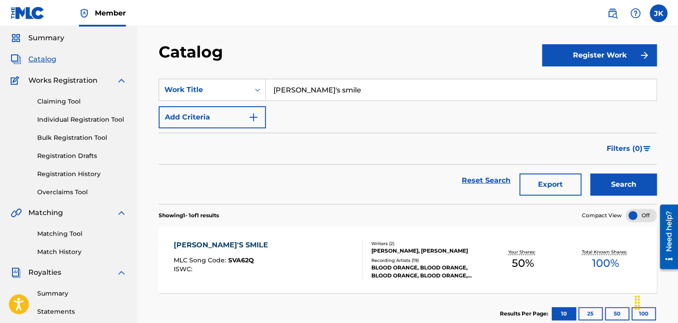
scroll to position [44, 0]
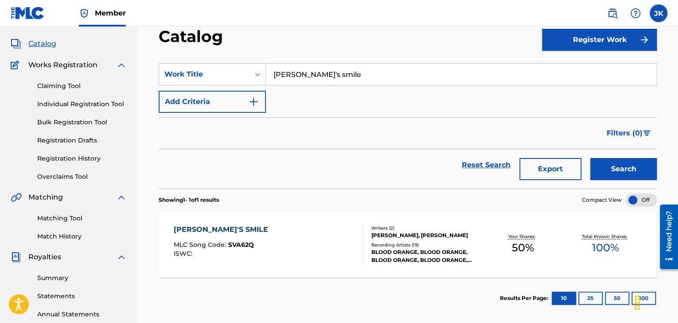
click at [333, 237] on div "[PERSON_NAME]'S SMILE MLC Song Code : SVA62Q ISWC :" at bounding box center [268, 245] width 189 height 40
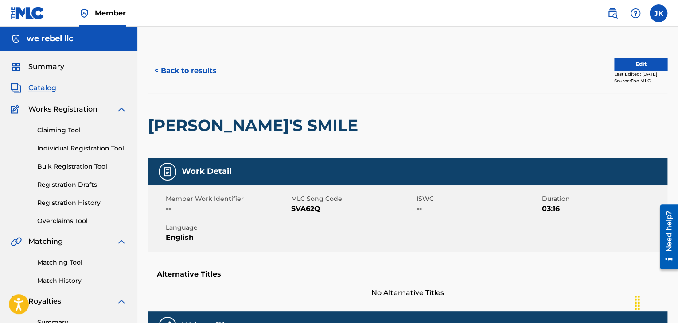
click at [190, 74] on button "< Back to results" at bounding box center [185, 71] width 75 height 22
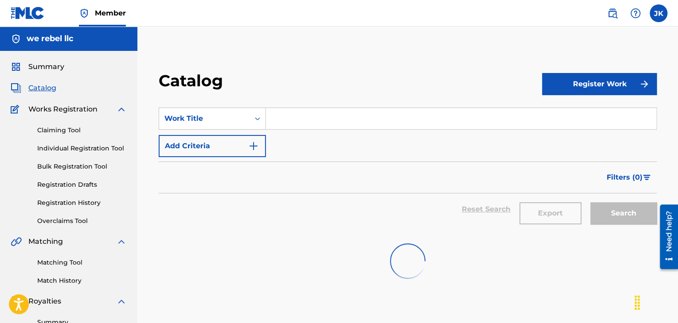
scroll to position [44, 0]
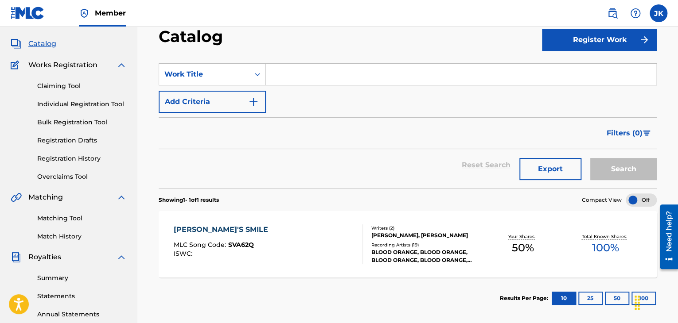
click at [288, 77] on input "Search Form" at bounding box center [461, 74] width 390 height 21
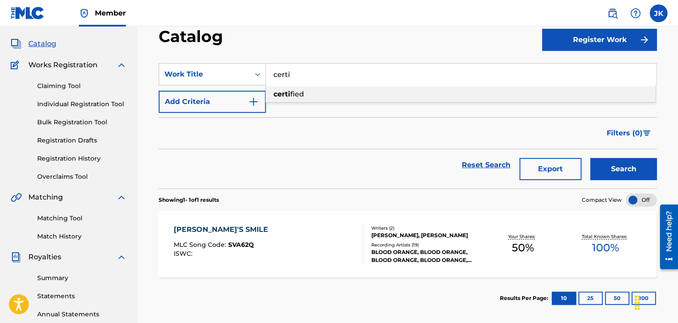
click at [285, 94] on strong "certi" at bounding box center [281, 94] width 17 height 8
type input "certified"
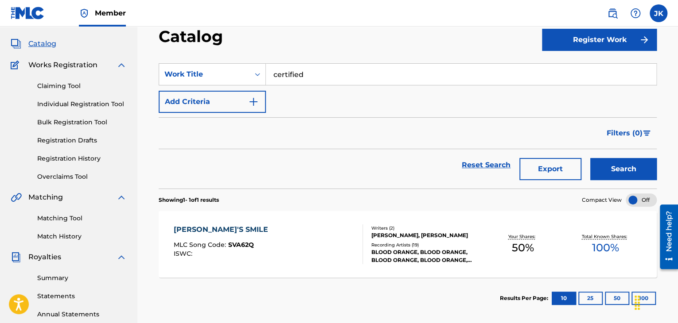
click at [607, 174] on button "Search" at bounding box center [623, 169] width 66 height 22
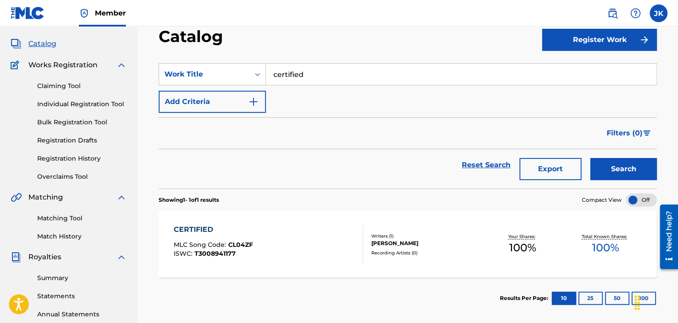
click at [310, 232] on div "CERTIFIED MLC Song Code : CL04ZF ISWC : T3008941177" at bounding box center [268, 245] width 189 height 40
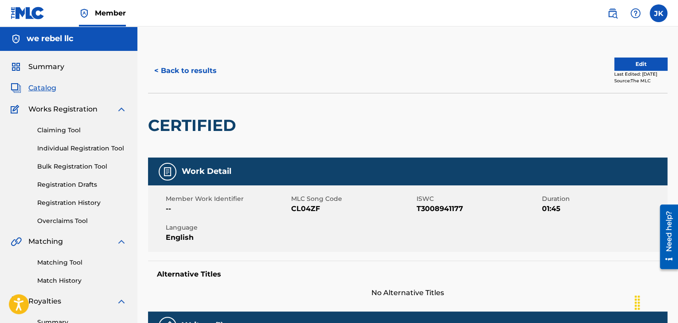
click at [67, 202] on link "Registration History" at bounding box center [82, 203] width 90 height 9
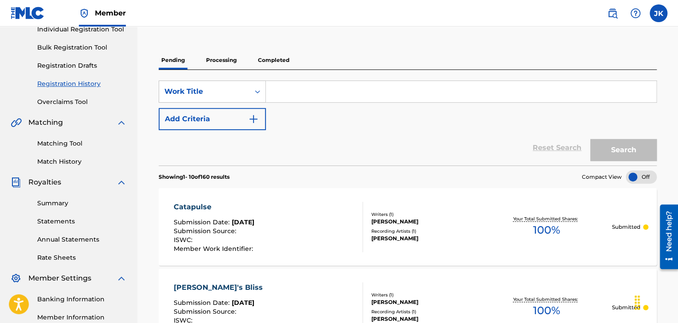
scroll to position [133, 0]
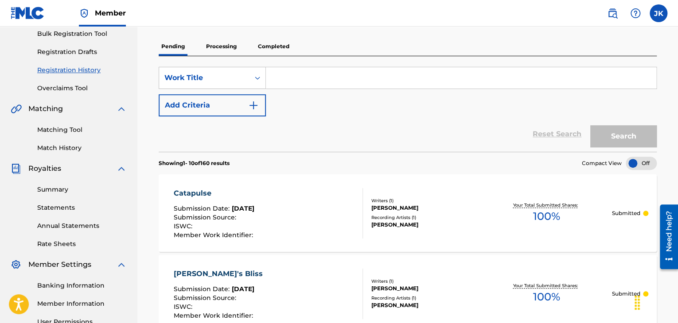
click at [312, 83] on input "Search Form" at bounding box center [461, 77] width 390 height 21
type input "certified"
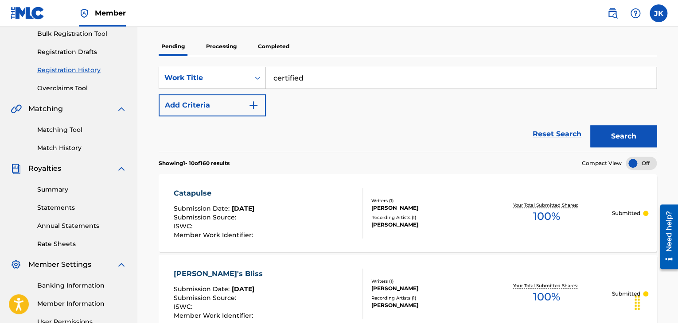
click at [623, 139] on button "Search" at bounding box center [623, 136] width 66 height 22
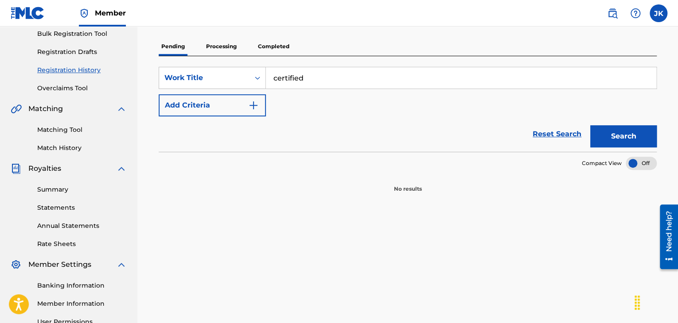
click at [228, 48] on p "Processing" at bounding box center [221, 46] width 36 height 19
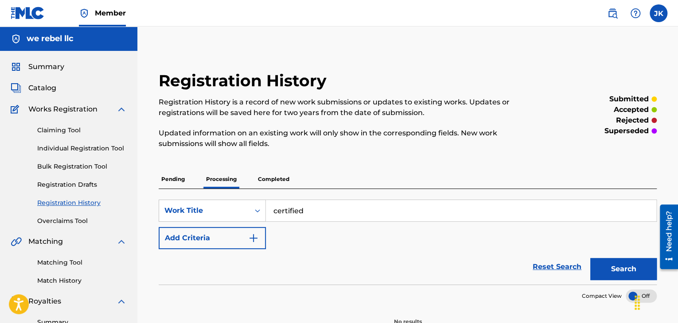
click at [627, 273] on button "Search" at bounding box center [623, 269] width 66 height 22
drag, startPoint x: 264, startPoint y: 176, endPoint x: 278, endPoint y: 174, distance: 14.8
click at [264, 176] on p "Completed" at bounding box center [273, 179] width 37 height 19
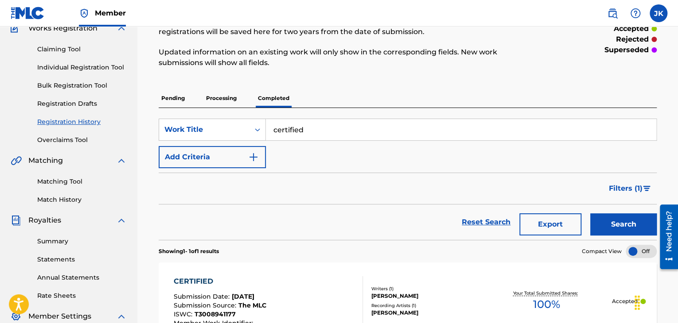
scroll to position [133, 0]
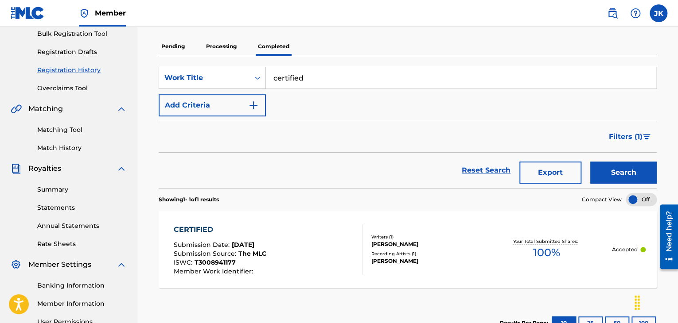
click at [440, 269] on div "CERTIFIED Submission Date : [DATE] Submission Source : The MLC ISWC : T30089411…" at bounding box center [408, 250] width 498 height 78
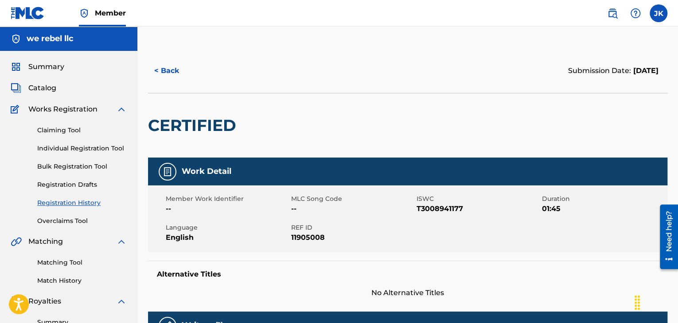
click at [164, 70] on button "< Back" at bounding box center [174, 71] width 53 height 22
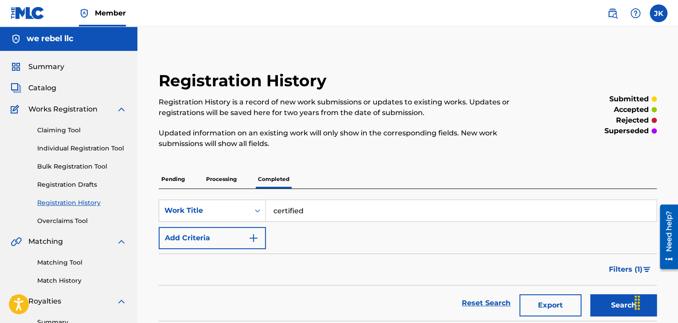
click at [64, 146] on link "Individual Registration Tool" at bounding box center [82, 148] width 90 height 9
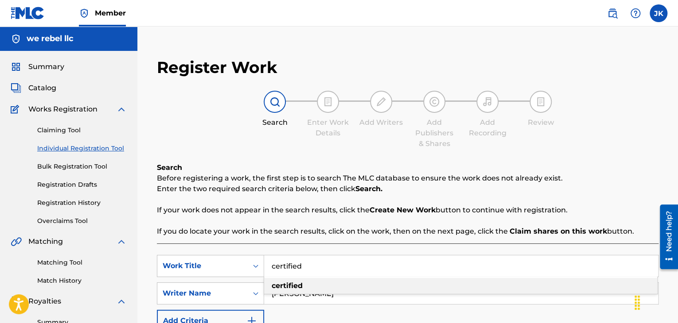
drag, startPoint x: 316, startPoint y: 268, endPoint x: 271, endPoint y: 263, distance: 44.6
click at [271, 263] on input "certified" at bounding box center [461, 266] width 394 height 21
paste input "Pilotwings"
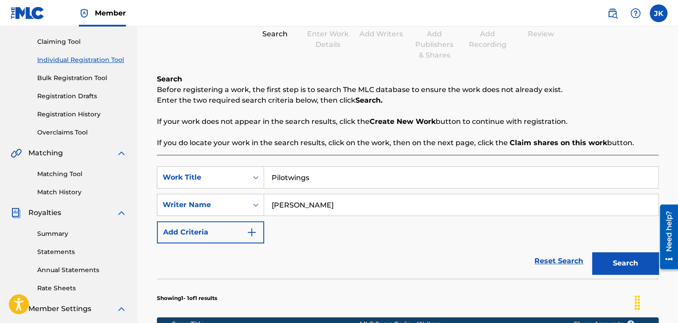
type input "Pilotwings"
click at [619, 259] on button "Search" at bounding box center [625, 264] width 66 height 22
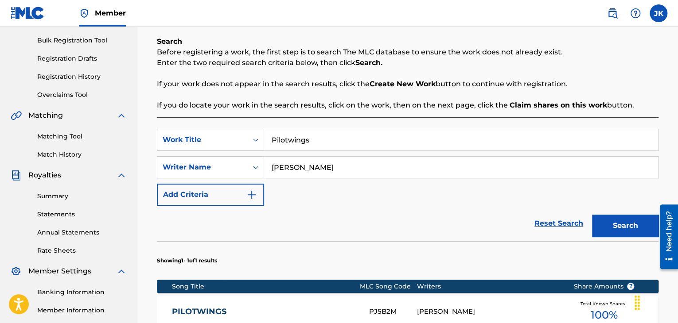
scroll to position [177, 0]
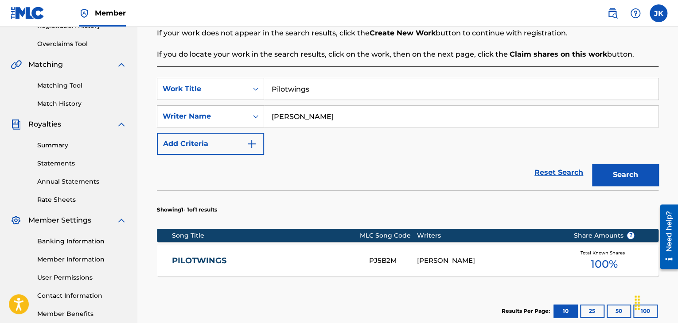
click at [293, 254] on div "PILOTWINGS PJ5B2M [PERSON_NAME] Total Known Shares 100 %" at bounding box center [408, 260] width 502 height 31
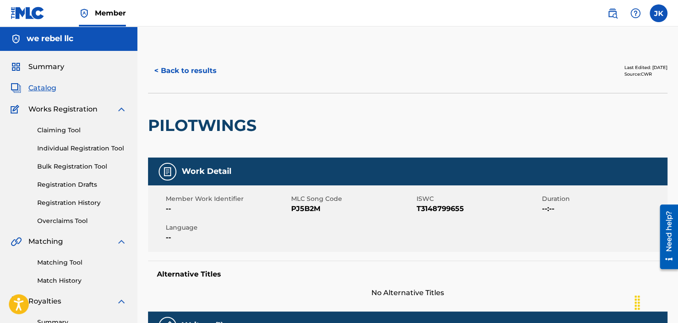
click at [82, 145] on link "Individual Registration Tool" at bounding box center [82, 148] width 90 height 9
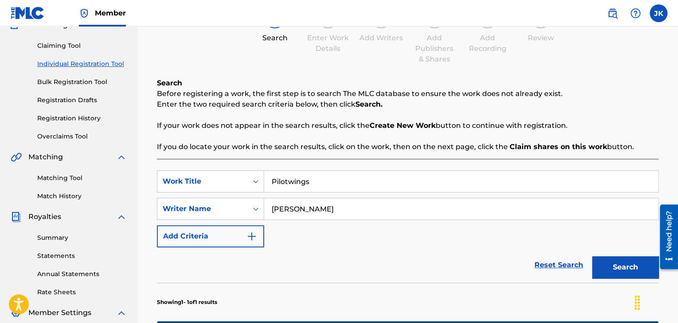
scroll to position [89, 0]
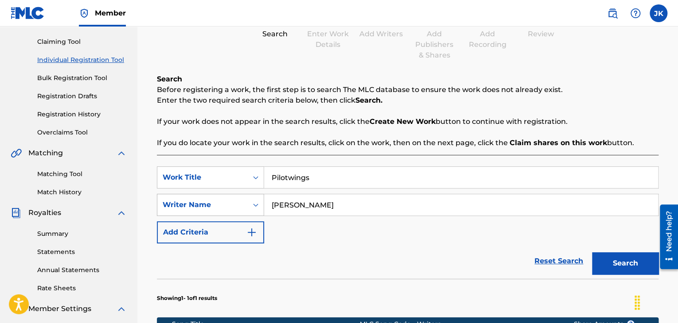
drag, startPoint x: 357, startPoint y: 204, endPoint x: 252, endPoint y: 202, distance: 104.6
click at [252, 202] on div "SearchWithCriteria9e6d44df-d67a-4982-b1bd-e54920fe0bd8 Writer Name [PERSON_NAME]" at bounding box center [408, 205] width 502 height 22
type input "[PERSON_NAME]"
click at [325, 175] on input "Pilotwings" at bounding box center [461, 177] width 394 height 21
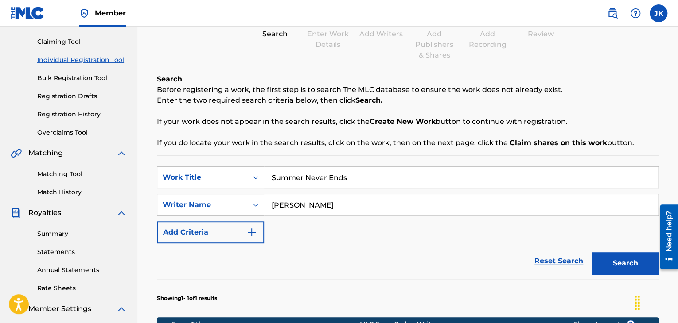
type input "Summer Never Ends"
click at [630, 259] on button "Search" at bounding box center [625, 264] width 66 height 22
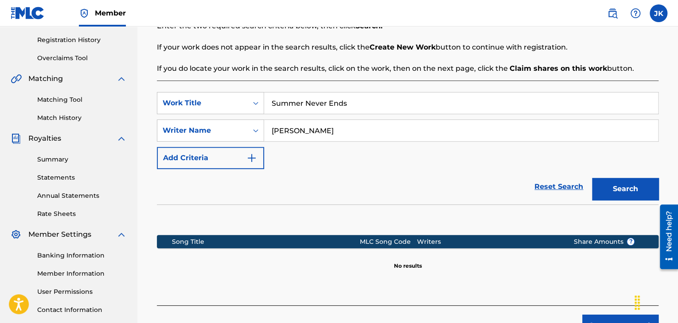
scroll to position [177, 0]
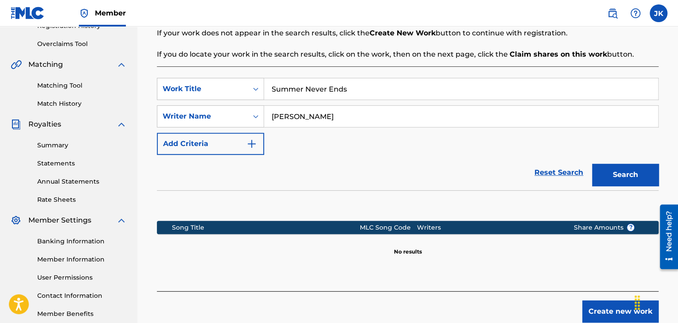
click at [598, 307] on button "Create new work" at bounding box center [620, 312] width 76 height 22
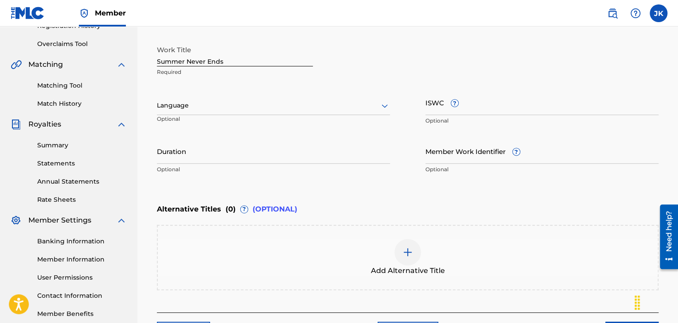
click at [383, 105] on icon at bounding box center [384, 106] width 11 height 11
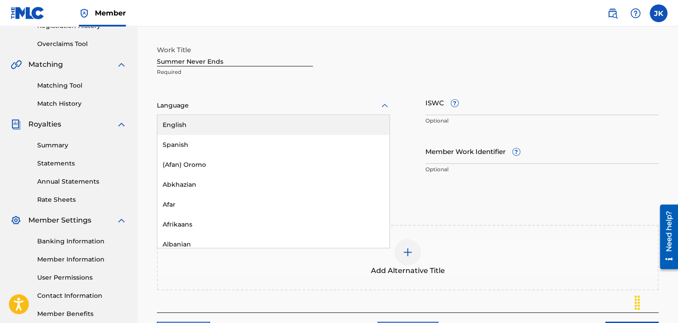
click at [302, 121] on div "English" at bounding box center [273, 125] width 232 height 20
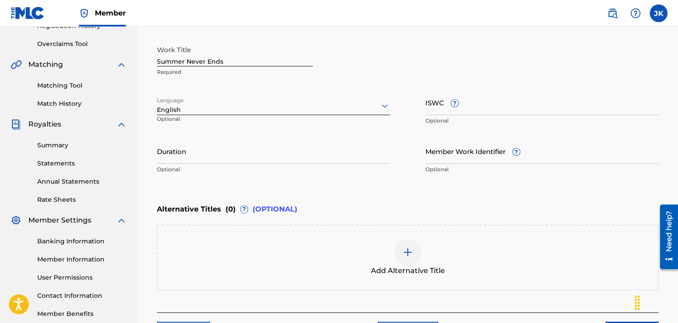
scroll to position [133, 0]
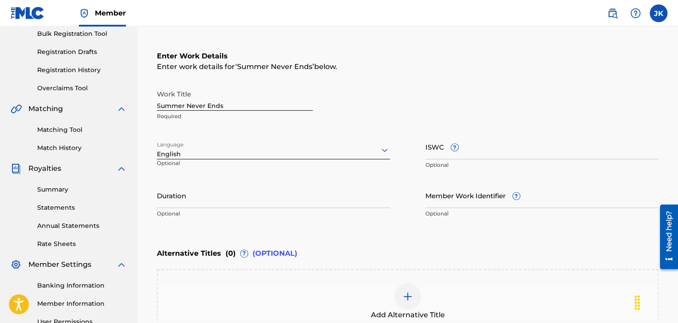
click at [430, 155] on input "ISWC ?" at bounding box center [541, 146] width 233 height 25
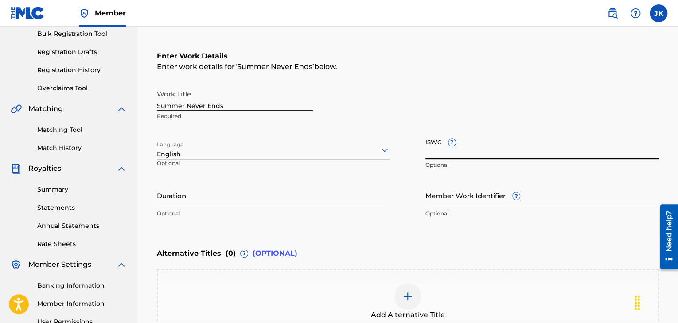
paste input "T3339778900"
type input "T3339778900"
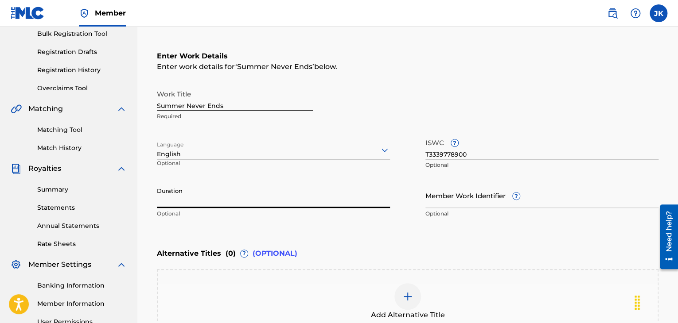
click at [203, 199] on input "Duration" at bounding box center [273, 195] width 233 height 25
type input "03:44"
click at [491, 250] on div "Alternative Titles ( 0 ) ? (OPTIONAL)" at bounding box center [408, 253] width 502 height 19
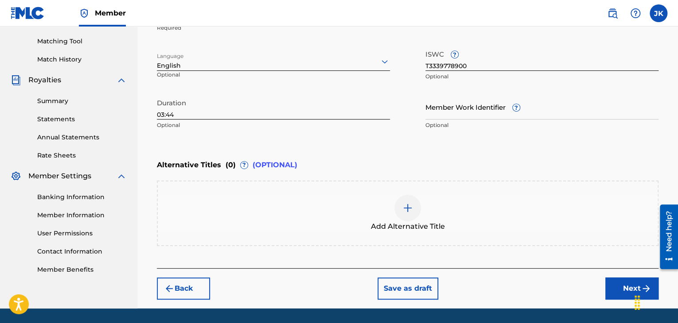
click at [620, 287] on button "Next" at bounding box center [631, 289] width 53 height 22
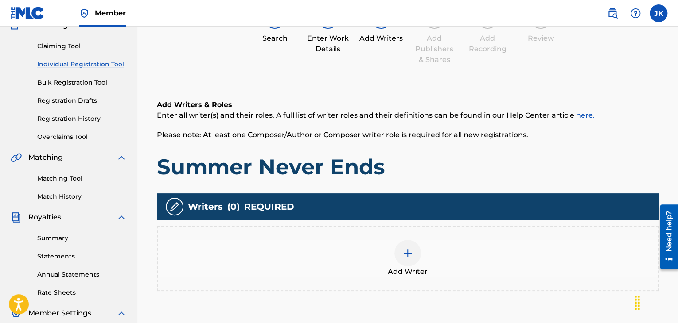
scroll to position [129, 0]
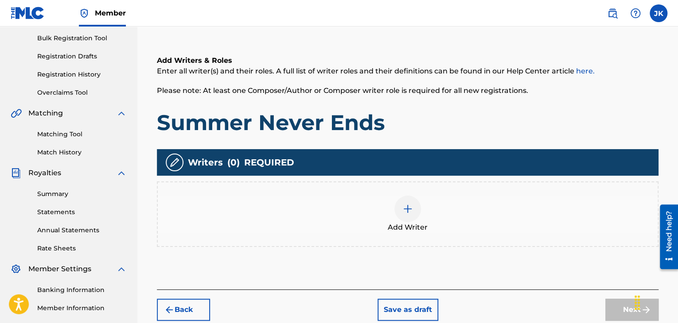
click at [409, 212] on img at bounding box center [407, 209] width 11 height 11
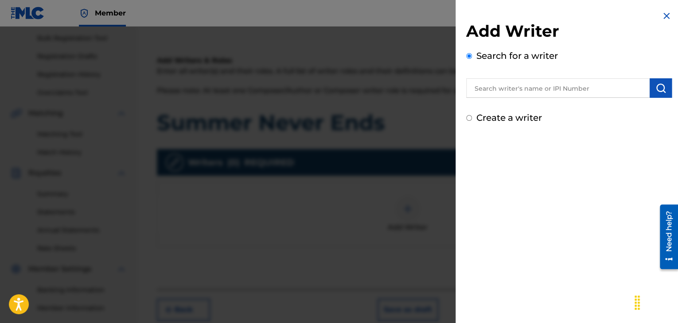
click at [509, 94] on input "text" at bounding box center [557, 87] width 183 height 19
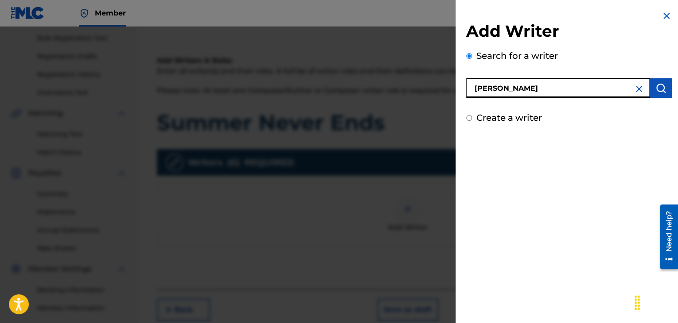
type input "[PERSON_NAME]"
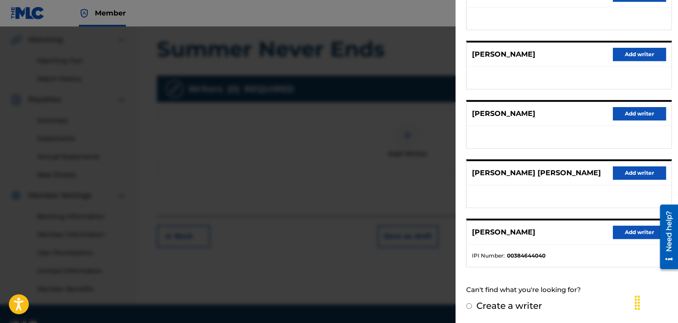
scroll to position [217, 0]
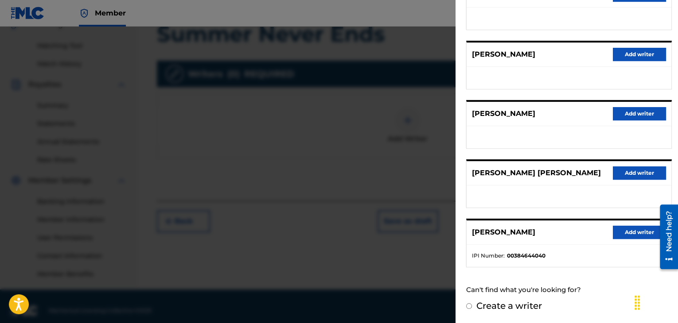
click at [629, 231] on button "Add writer" at bounding box center [639, 232] width 53 height 13
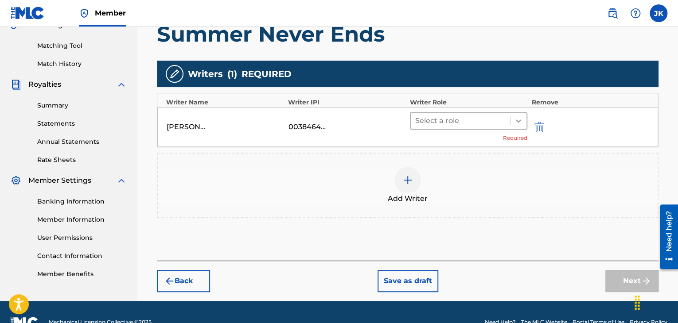
click at [518, 117] on icon at bounding box center [518, 121] width 9 height 9
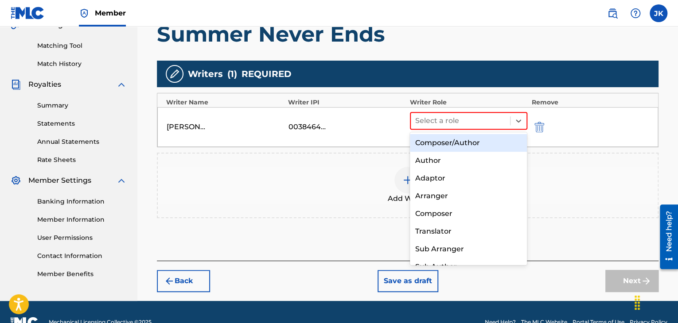
click at [485, 140] on div "Composer/Author" at bounding box center [468, 143] width 117 height 18
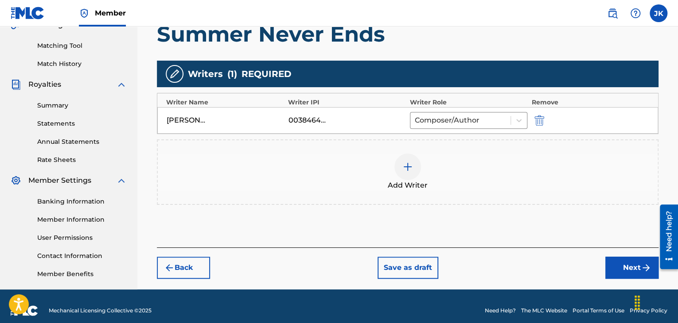
click at [616, 263] on button "Next" at bounding box center [631, 268] width 53 height 22
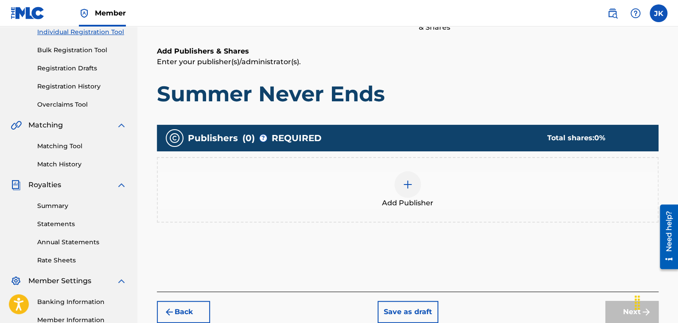
scroll to position [129, 0]
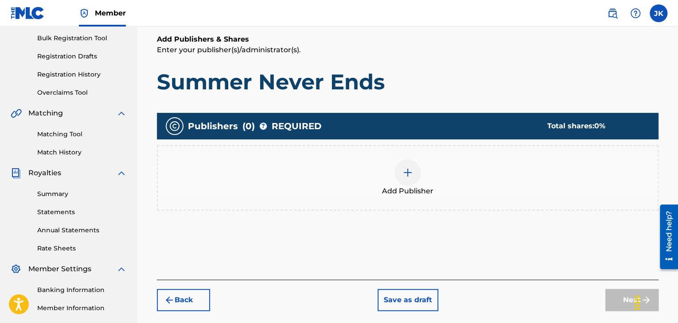
click at [408, 171] on img at bounding box center [407, 173] width 11 height 11
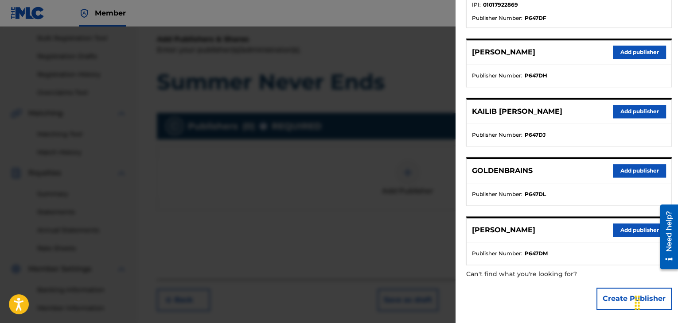
scroll to position [386, 0]
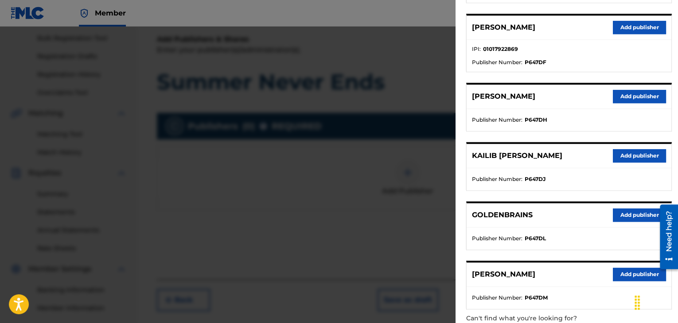
click at [633, 94] on button "Add publisher" at bounding box center [639, 96] width 53 height 13
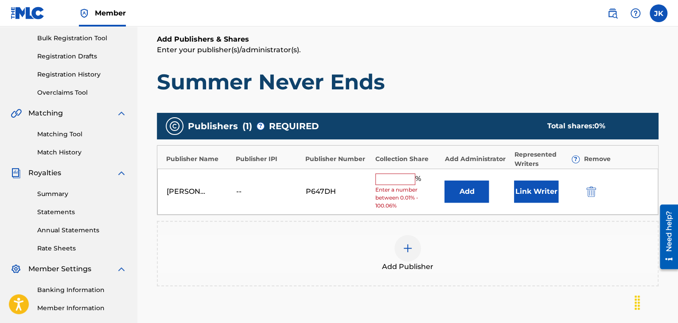
click at [473, 196] on button "Add" at bounding box center [466, 192] width 44 height 22
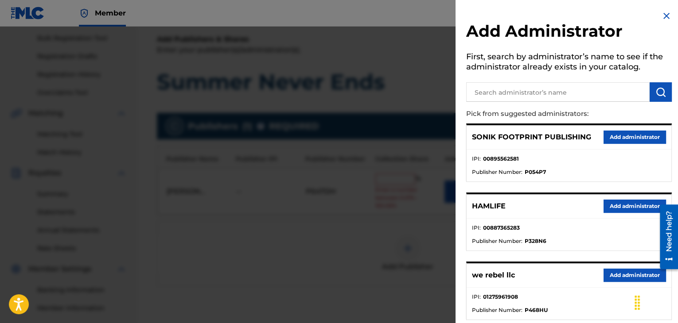
click at [614, 275] on button "Add administrator" at bounding box center [635, 275] width 62 height 13
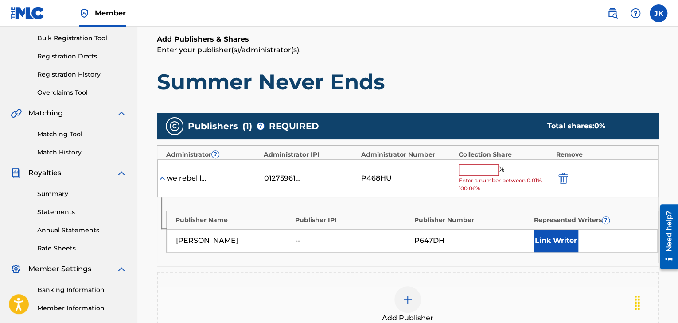
click at [481, 169] on input "text" at bounding box center [479, 170] width 40 height 12
type input "100"
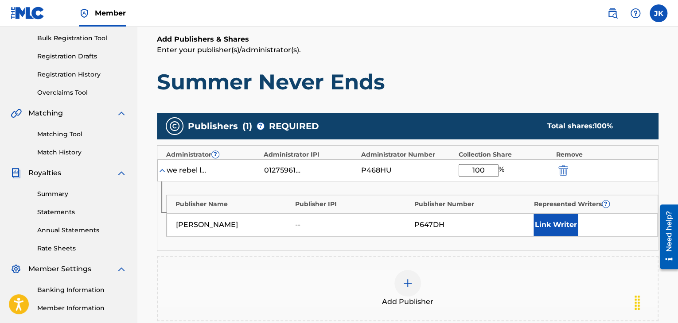
click at [522, 80] on h1 "Summer Never Ends" at bounding box center [408, 82] width 502 height 27
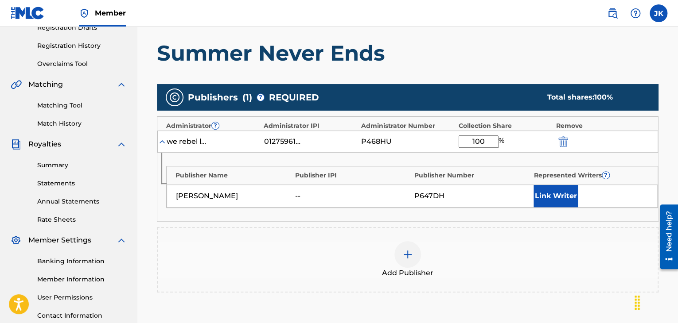
scroll to position [173, 0]
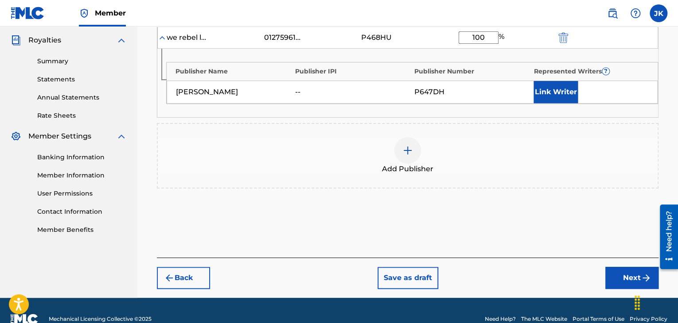
click at [614, 272] on button "Next" at bounding box center [631, 278] width 53 height 22
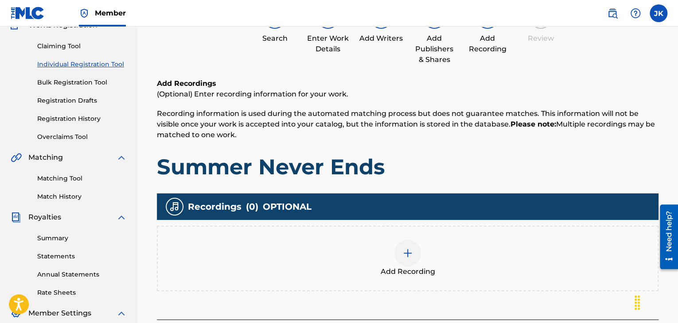
scroll to position [129, 0]
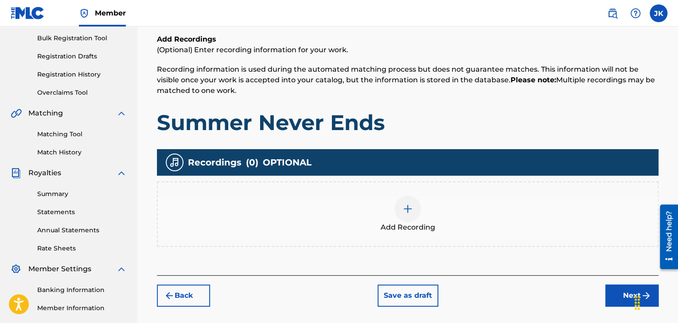
click at [409, 210] on img at bounding box center [407, 209] width 11 height 11
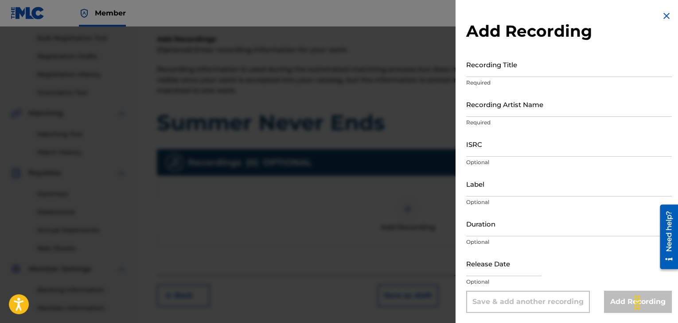
click at [486, 72] on input "Recording Title" at bounding box center [569, 64] width 206 height 25
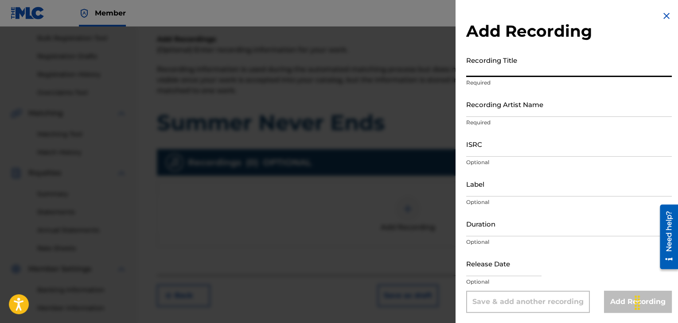
paste input "T3339778900"
type input "T3339778900"
drag, startPoint x: 510, startPoint y: 71, endPoint x: 452, endPoint y: 78, distance: 57.5
click at [452, 78] on div "Add Recording Recording Title T3339778900 Required Recording Artist Name Requir…" at bounding box center [339, 175] width 678 height 297
type input "Summer Never Ends"
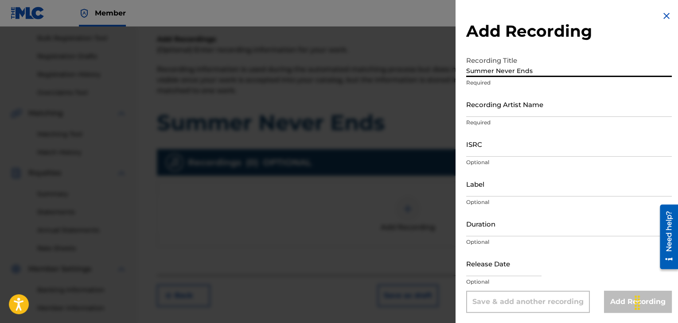
click at [485, 107] on input "Recording Artist Name" at bounding box center [569, 104] width 206 height 25
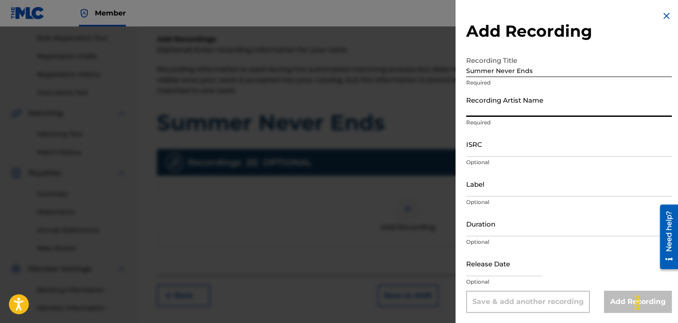
type input "[PERSON_NAME]"
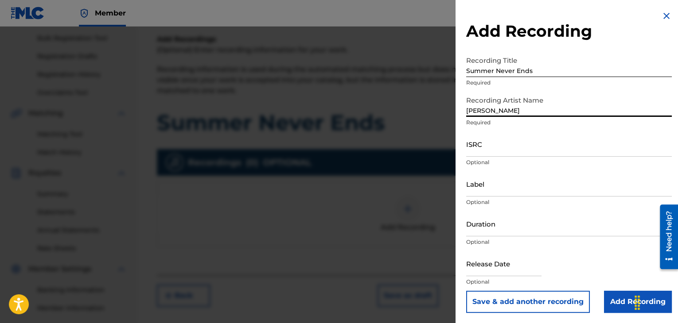
click at [499, 152] on input "ISRC" at bounding box center [569, 144] width 206 height 25
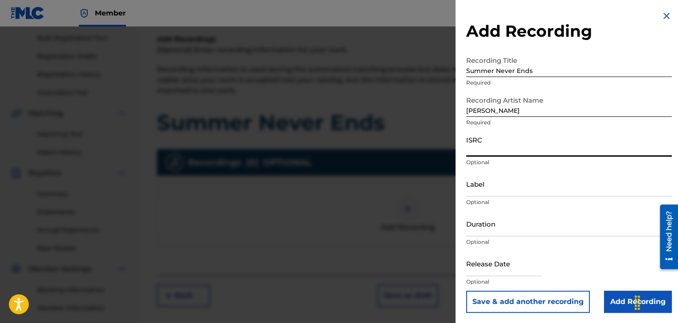
paste input "QZWFM2541061"
type input "QZWFM2541061"
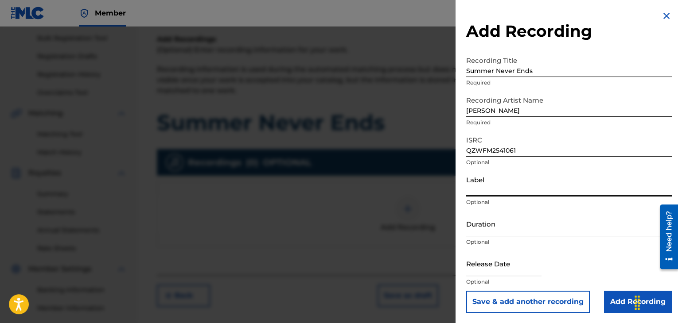
click at [500, 192] on input "Label" at bounding box center [569, 183] width 206 height 25
type input "[PERSON_NAME]"
click at [501, 227] on input "Duration" at bounding box center [569, 223] width 206 height 25
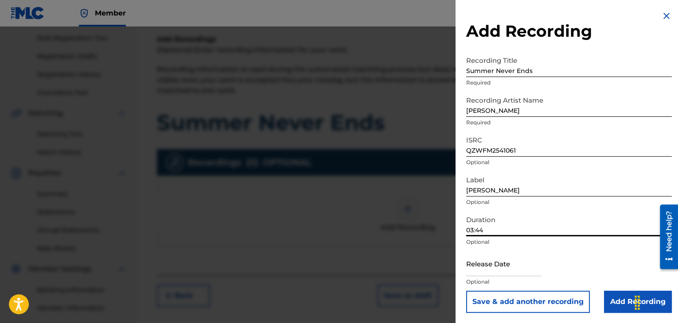
type input "03:44"
click at [532, 244] on p "Optional" at bounding box center [569, 242] width 206 height 8
click at [553, 138] on input "QZWFM2541061" at bounding box center [569, 144] width 206 height 25
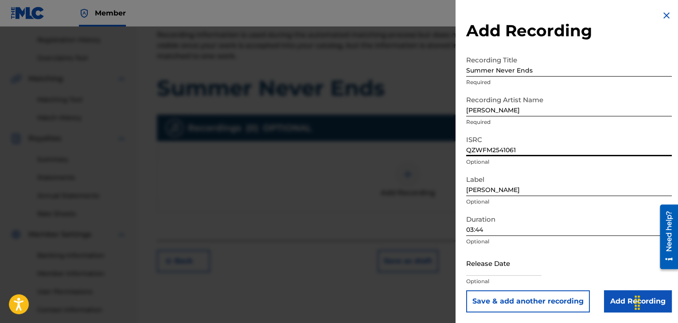
scroll to position [173, 0]
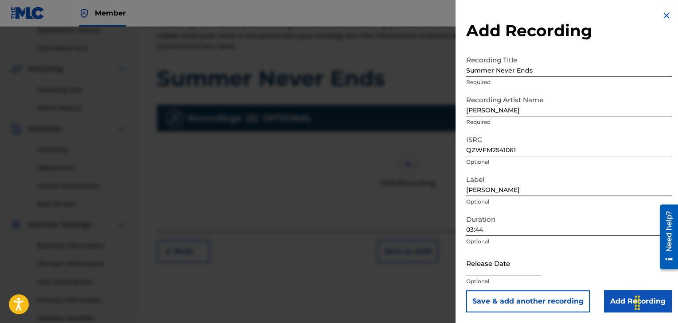
click at [502, 270] on input "text" at bounding box center [503, 263] width 75 height 25
select select "7"
select select "2025"
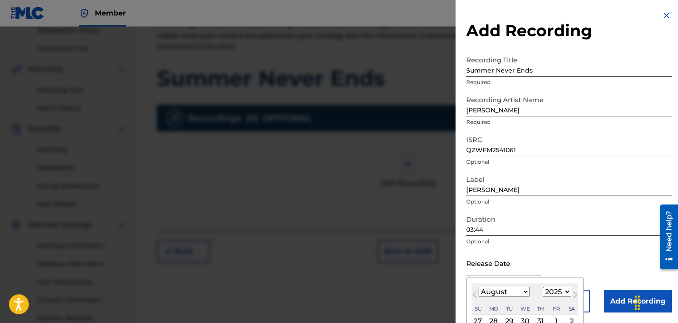
click at [524, 292] on select "January February March April May June July August September October November De…" at bounding box center [504, 292] width 51 height 10
select select "6"
click at [479, 287] on select "January February March April May June July August September October November De…" at bounding box center [504, 292] width 51 height 10
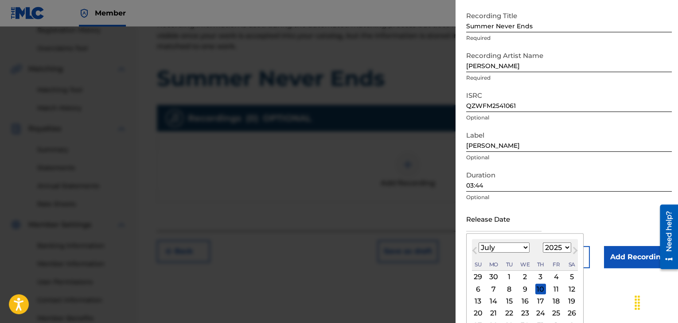
scroll to position [71, 0]
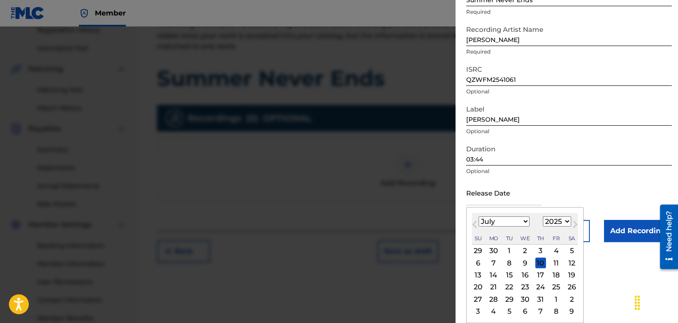
click at [540, 300] on div "31" at bounding box center [540, 299] width 11 height 11
type input "[DATE]"
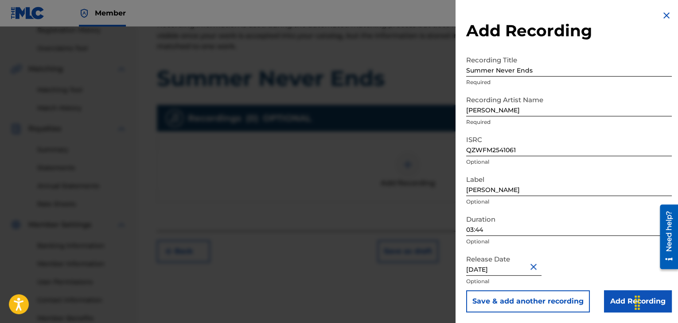
scroll to position [0, 0]
click at [589, 251] on div "Release Date [DATE] Optional" at bounding box center [569, 271] width 206 height 40
click at [610, 298] on input "Add Recording" at bounding box center [638, 302] width 68 height 22
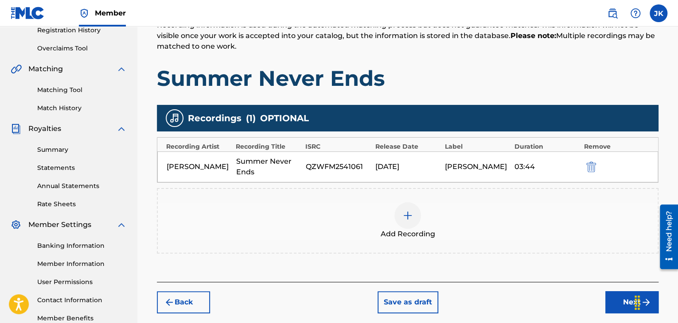
click at [613, 300] on button "Next" at bounding box center [631, 303] width 53 height 22
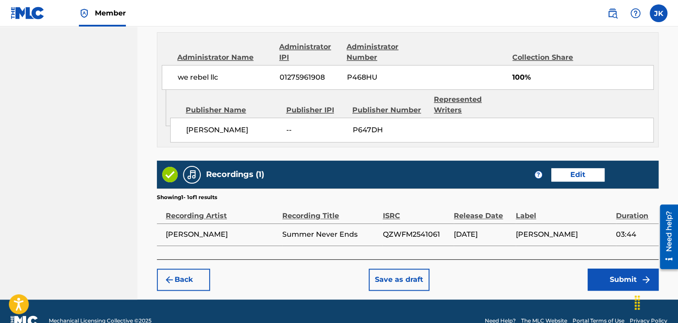
scroll to position [502, 0]
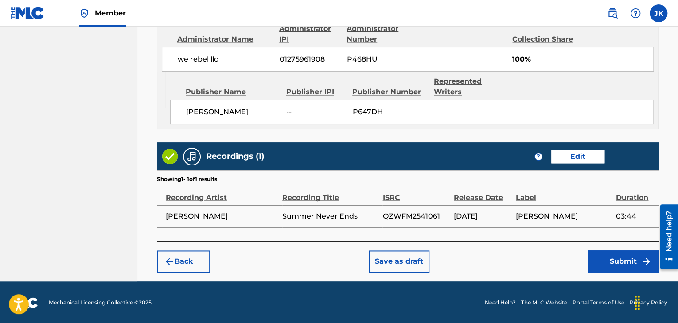
click at [612, 259] on button "Submit" at bounding box center [623, 262] width 71 height 22
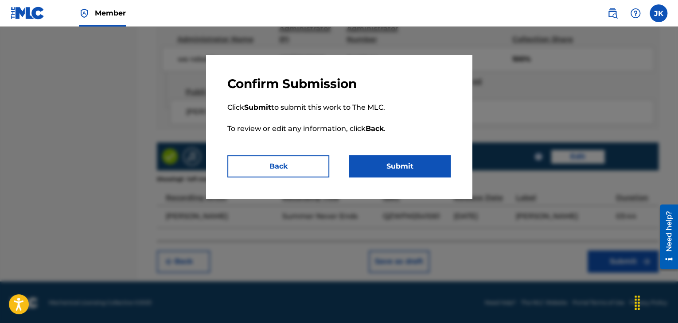
click at [438, 176] on button "Submit" at bounding box center [400, 167] width 102 height 22
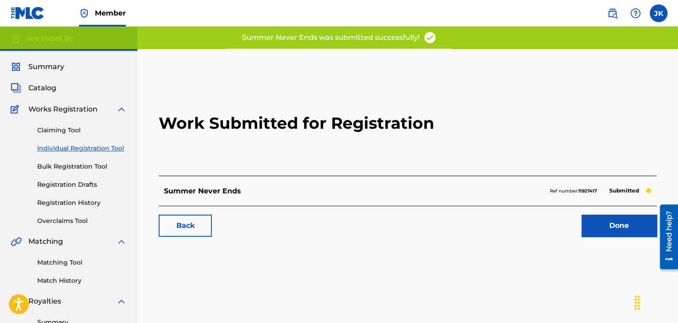
click at [616, 227] on link "Done" at bounding box center [618, 226] width 75 height 22
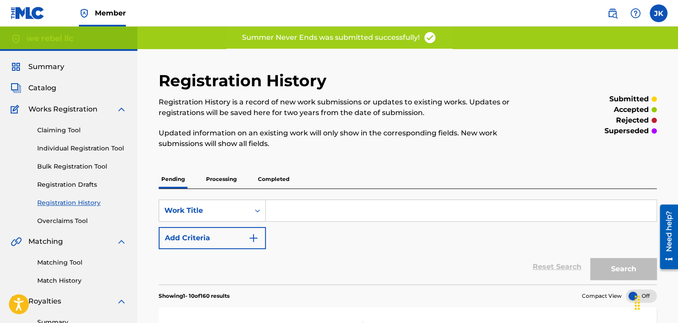
click at [95, 149] on link "Individual Registration Tool" at bounding box center [82, 148] width 90 height 9
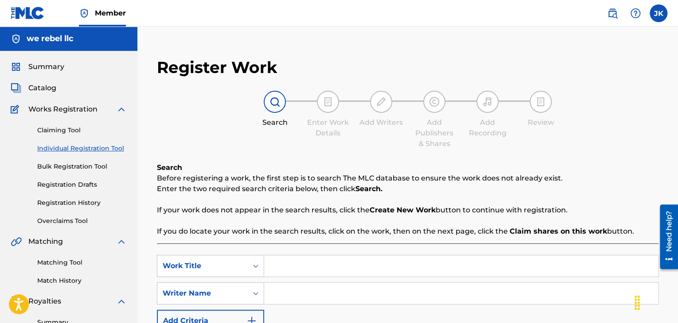
click at [287, 266] on input "Search Form" at bounding box center [461, 266] width 394 height 21
type input "Summer Never Ends - Demo"
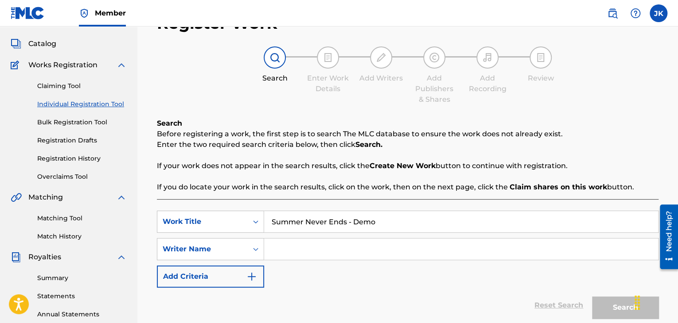
click at [358, 248] on input "Search Form" at bounding box center [461, 249] width 394 height 21
type input "[PERSON_NAME]"
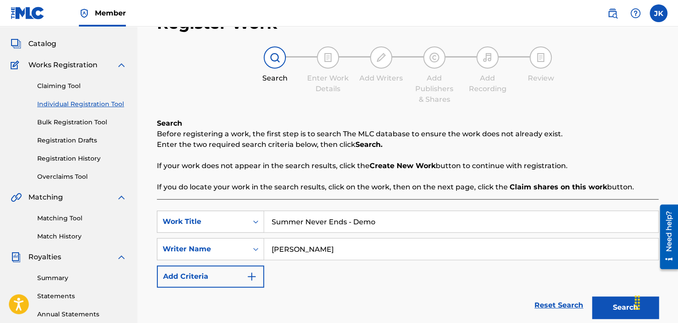
click at [616, 308] on button "Search" at bounding box center [625, 308] width 66 height 22
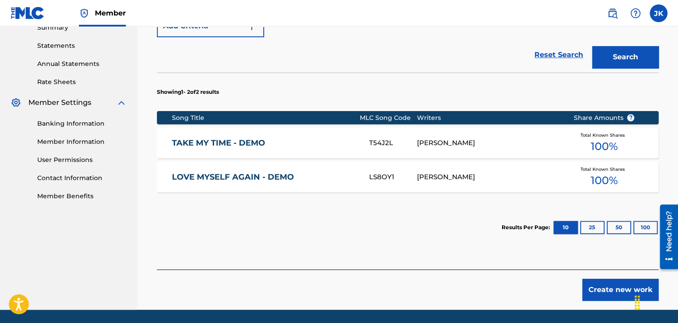
scroll to position [310, 0]
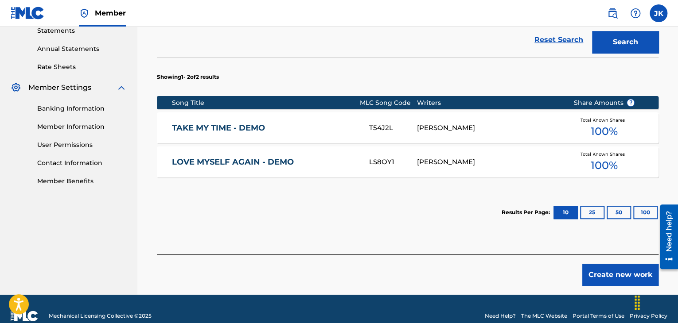
click at [600, 270] on button "Create new work" at bounding box center [620, 275] width 76 height 22
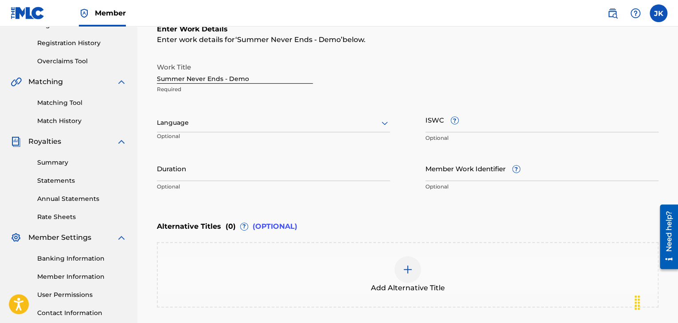
scroll to position [116, 0]
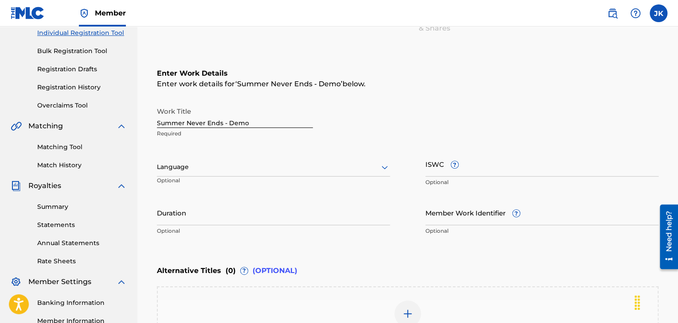
click at [470, 169] on input "ISWC ?" at bounding box center [541, 164] width 233 height 25
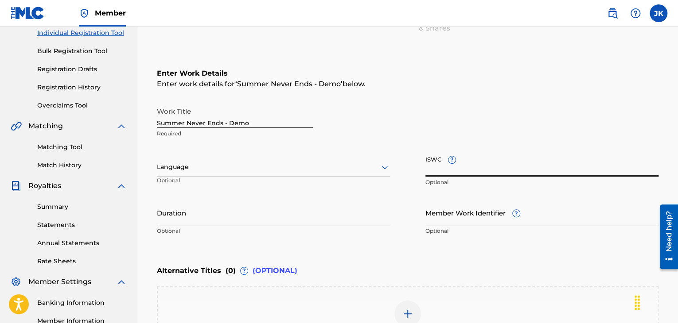
paste input "T3339778875"
type input "T3339778875"
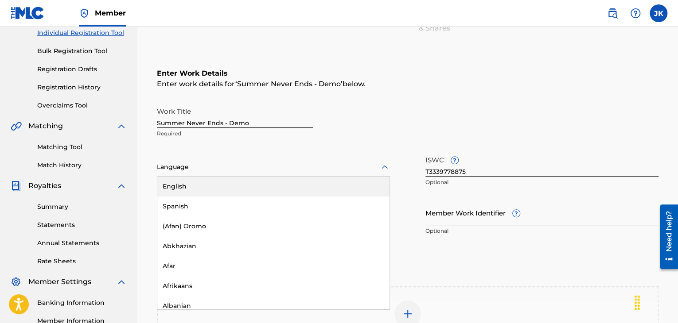
click at [385, 168] on icon at bounding box center [384, 167] width 11 height 11
click at [272, 181] on div "English" at bounding box center [273, 187] width 232 height 20
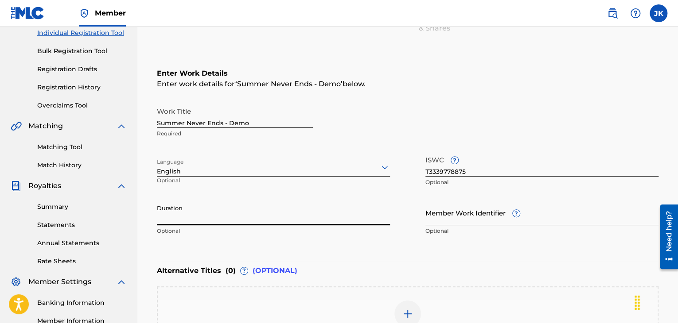
click at [234, 211] on input "Duration" at bounding box center [273, 212] width 233 height 25
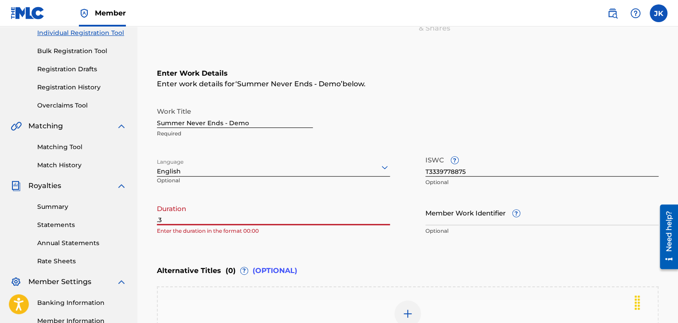
type input "."
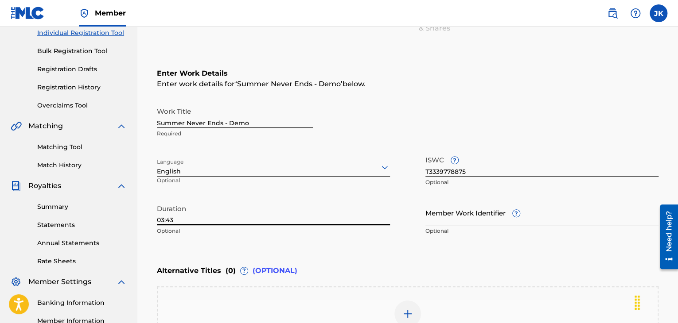
type input "03:43"
click at [350, 242] on div "Enter Work Details Enter work details for ‘ Summer Never Ends - Demo ’ below. W…" at bounding box center [408, 154] width 502 height 214
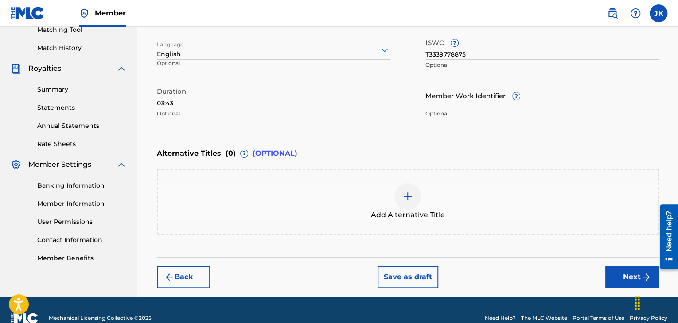
scroll to position [249, 0]
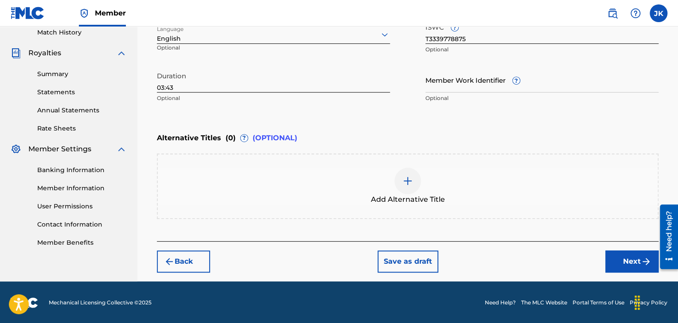
click at [623, 260] on button "Next" at bounding box center [631, 262] width 53 height 22
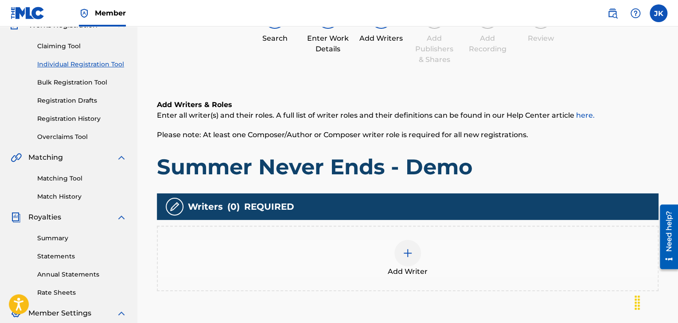
scroll to position [129, 0]
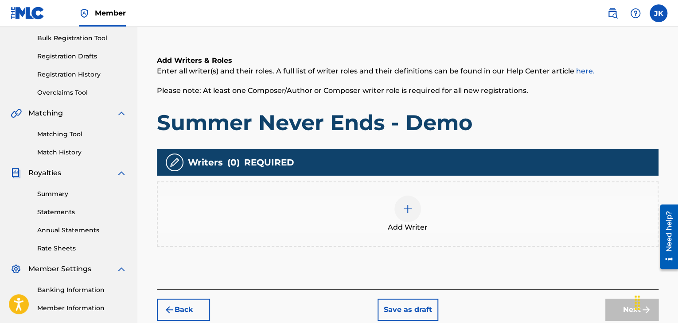
click at [413, 210] on img at bounding box center [407, 209] width 11 height 11
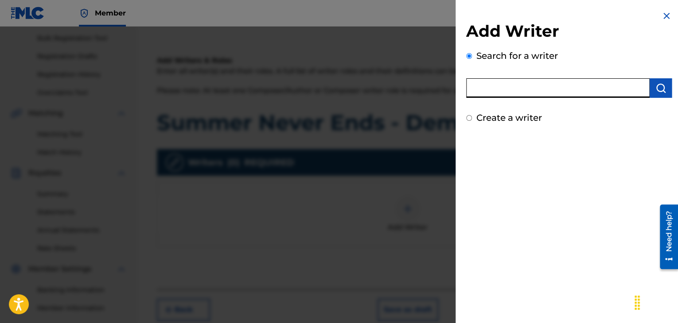
click at [502, 91] on input "text" at bounding box center [557, 87] width 183 height 19
type input "[PERSON_NAME]"
click at [655, 90] on img "submit" at bounding box center [660, 88] width 11 height 11
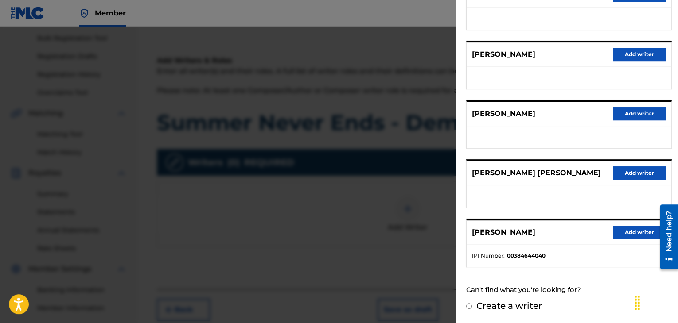
scroll to position [145, 0]
click at [626, 231] on button "Add writer" at bounding box center [639, 232] width 53 height 13
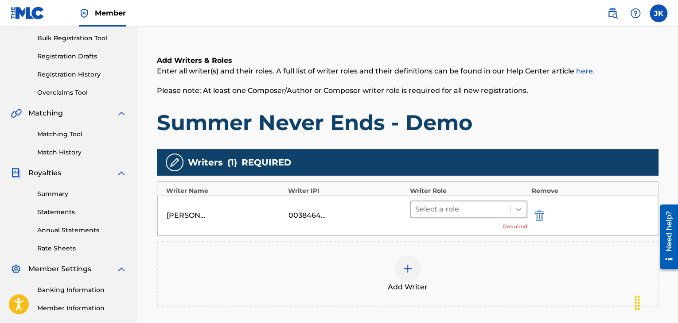
click at [516, 207] on icon at bounding box center [518, 209] width 9 height 9
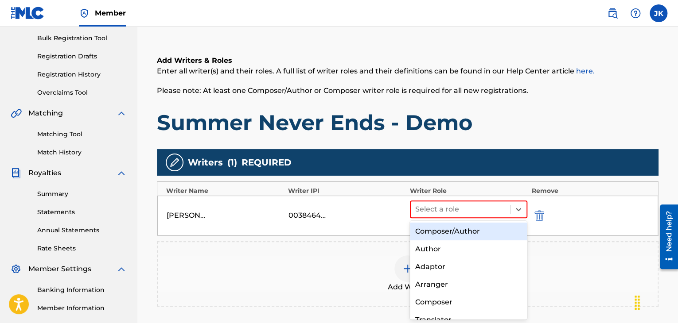
click at [478, 235] on div "Composer/Author" at bounding box center [468, 232] width 117 height 18
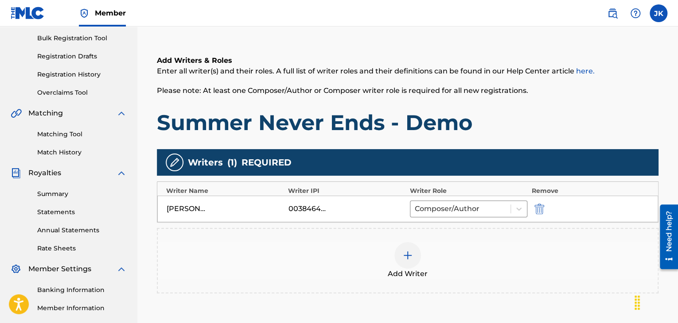
click at [611, 123] on h1 "Summer Never Ends - Demo" at bounding box center [408, 122] width 502 height 27
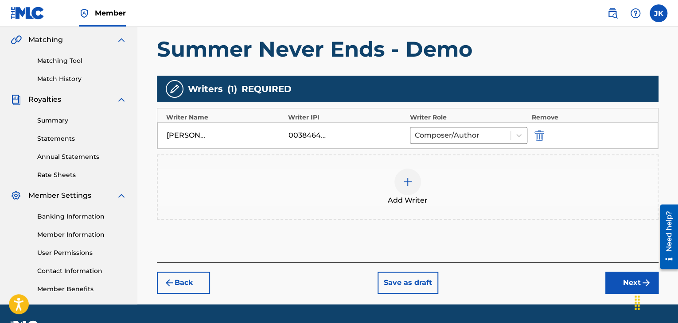
scroll to position [217, 0]
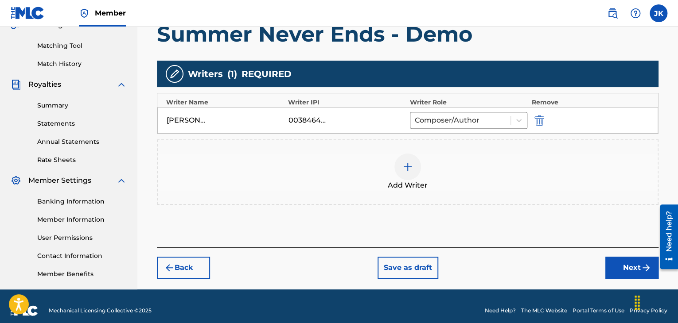
click at [615, 263] on button "Next" at bounding box center [631, 268] width 53 height 22
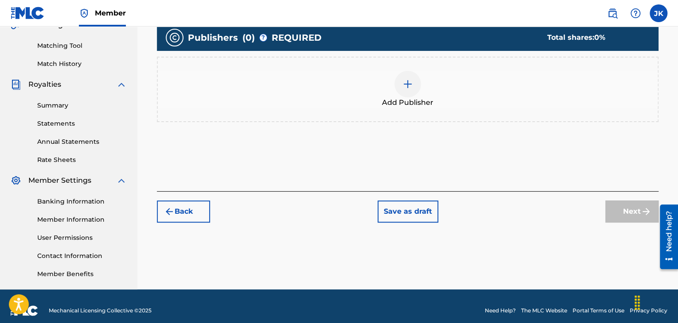
click at [405, 87] on img at bounding box center [407, 84] width 11 height 11
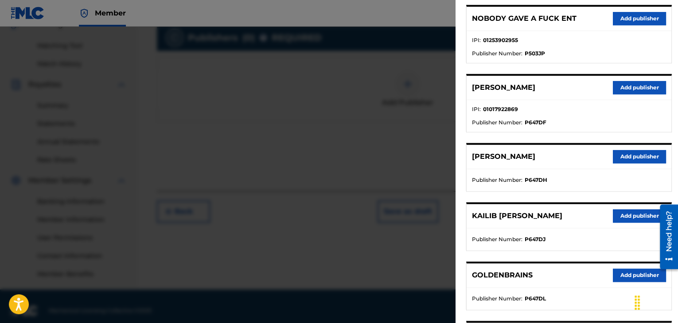
scroll to position [355, 0]
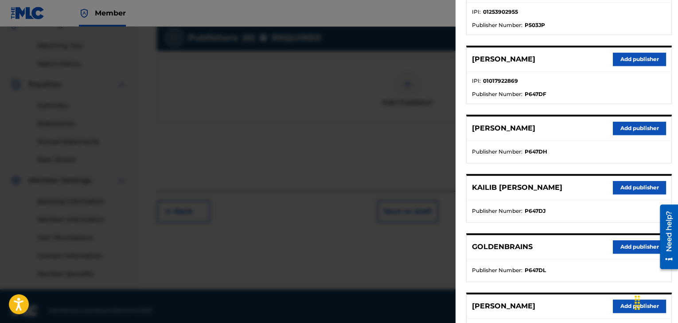
click at [628, 131] on button "Add publisher" at bounding box center [639, 128] width 53 height 13
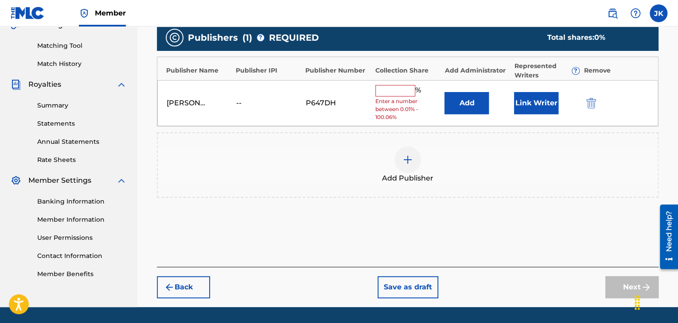
click at [464, 97] on button "Add" at bounding box center [466, 103] width 44 height 22
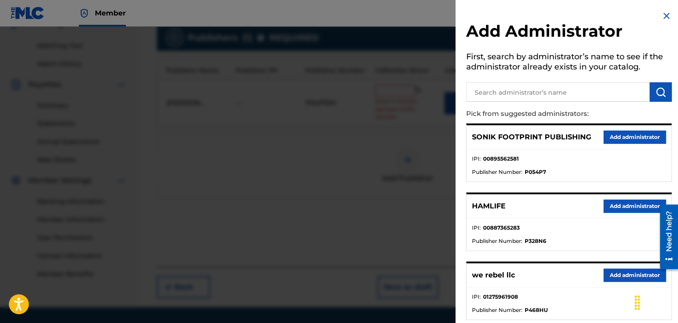
click at [629, 274] on button "Add administrator" at bounding box center [635, 275] width 62 height 13
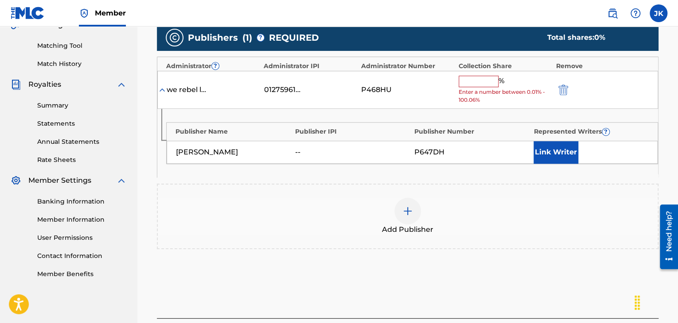
click at [482, 81] on input "text" at bounding box center [479, 82] width 40 height 12
type input "100"
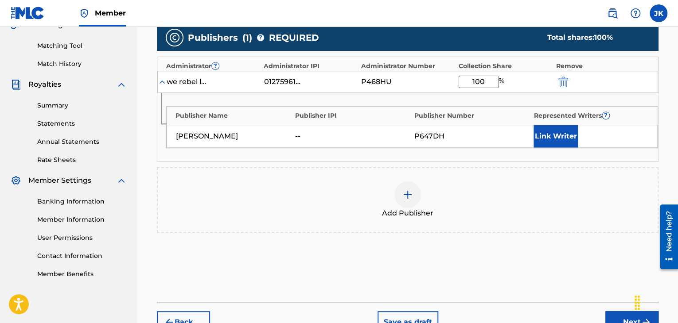
click at [612, 317] on button "Next" at bounding box center [631, 323] width 53 height 22
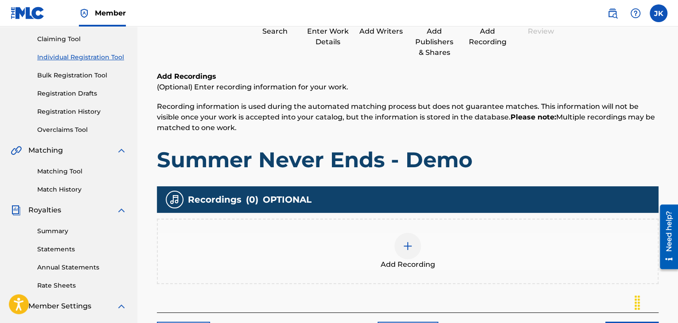
scroll to position [40, 0]
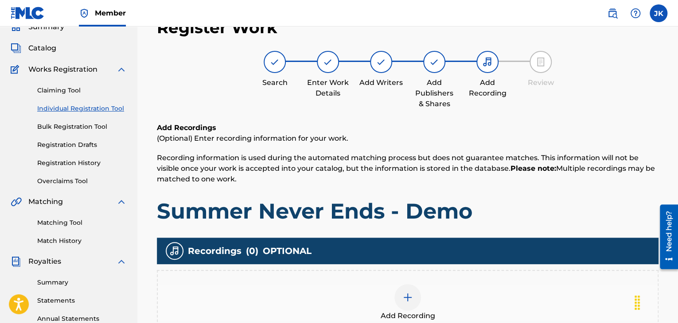
click at [406, 300] on img at bounding box center [407, 297] width 11 height 11
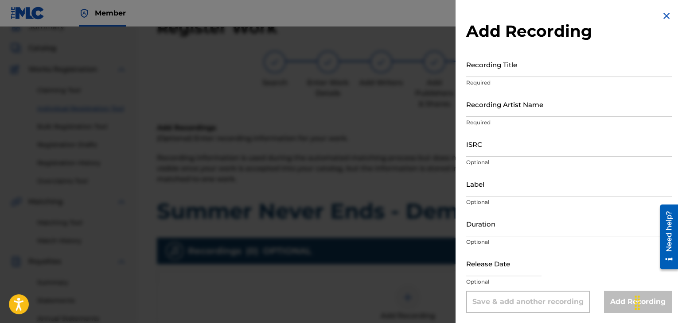
click at [497, 70] on input "Recording Title" at bounding box center [569, 64] width 206 height 25
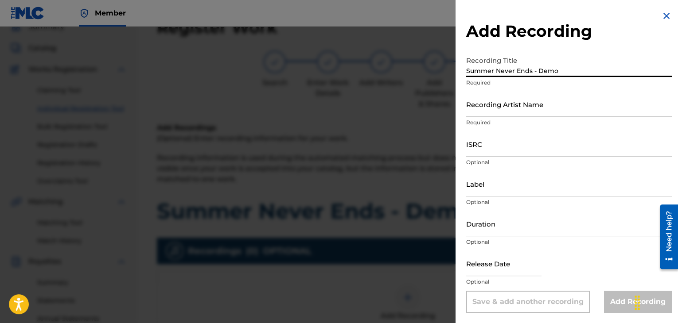
type input "Summer Never Ends - Demo"
click at [492, 111] on input "Recording Artist Name" at bounding box center [569, 104] width 206 height 25
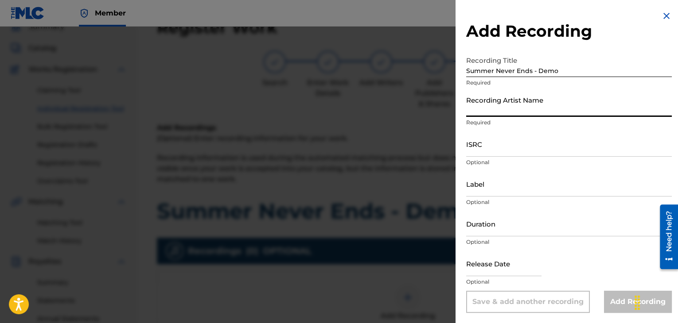
type input "[PERSON_NAME]"
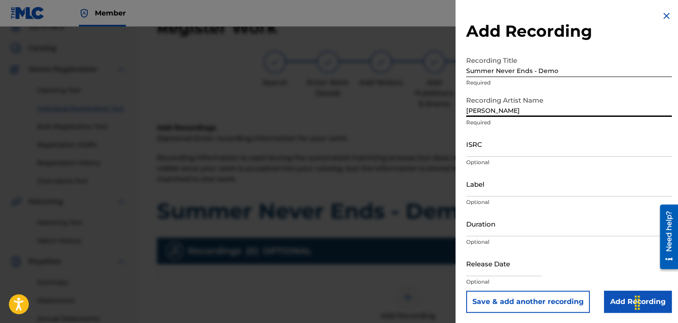
click at [514, 142] on input "ISRC" at bounding box center [569, 144] width 206 height 25
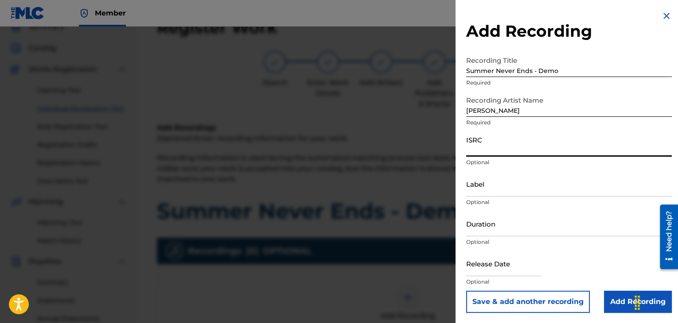
click at [484, 147] on input "ISRC" at bounding box center [569, 144] width 206 height 25
paste input "QZWFM2541062"
type input "QZWFM2541062"
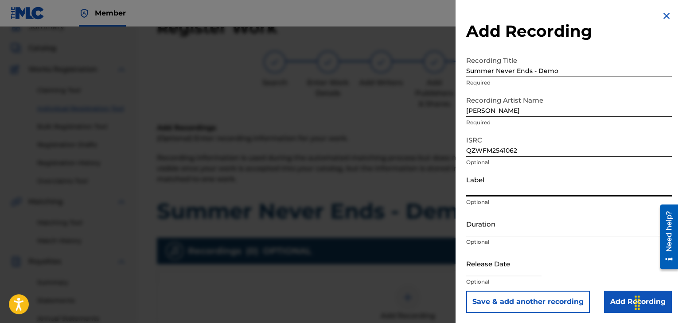
click at [498, 190] on input "Label" at bounding box center [569, 183] width 206 height 25
type input "[PERSON_NAME]"
click at [501, 230] on input "Duration" at bounding box center [569, 223] width 206 height 25
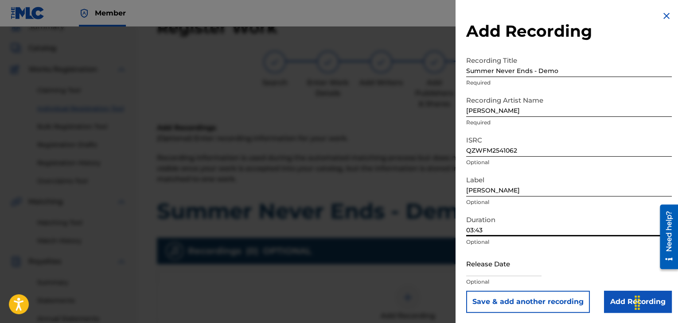
type input "03:43"
click at [525, 270] on input "text" at bounding box center [503, 263] width 75 height 25
select select "7"
select select "2025"
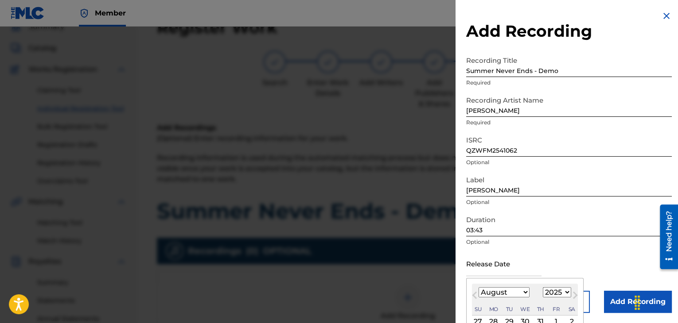
click at [522, 291] on select "January February March April May June July August September October November De…" at bounding box center [504, 293] width 51 height 10
select select "6"
click at [479, 288] on select "January February March April May June July August September October November De…" at bounding box center [504, 293] width 51 height 10
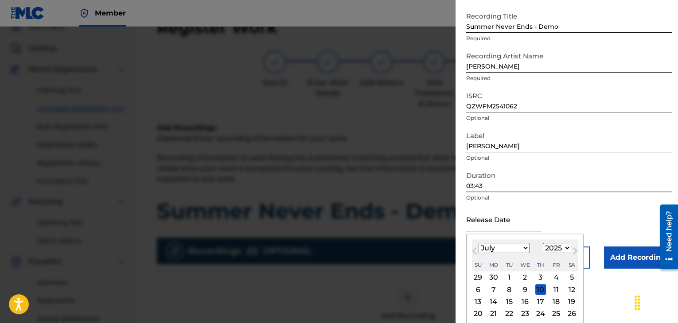
scroll to position [71, 0]
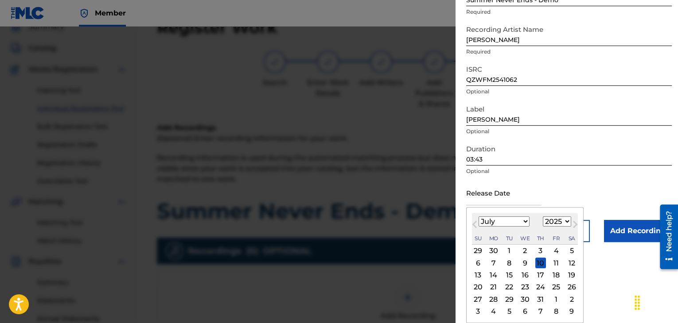
click at [538, 296] on div "31" at bounding box center [540, 299] width 11 height 11
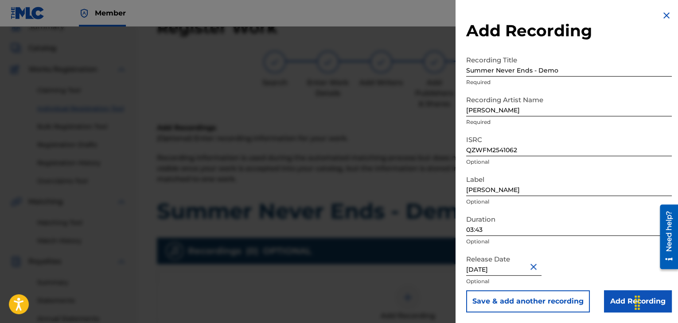
type input "[DATE]"
click at [588, 257] on div "Release Date [DATE] Optional" at bounding box center [569, 271] width 206 height 40
click at [613, 295] on input "Add Recording" at bounding box center [638, 302] width 68 height 22
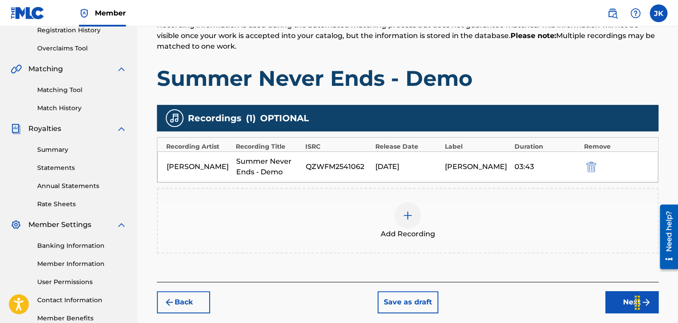
scroll to position [217, 0]
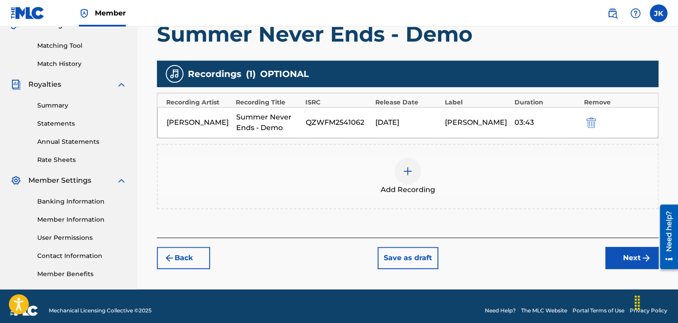
click at [622, 255] on button "Next" at bounding box center [631, 258] width 53 height 22
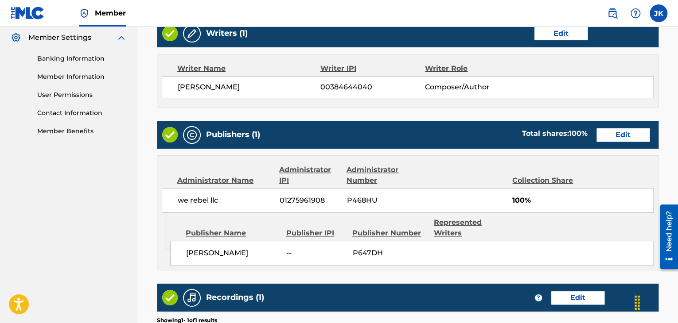
scroll to position [439, 0]
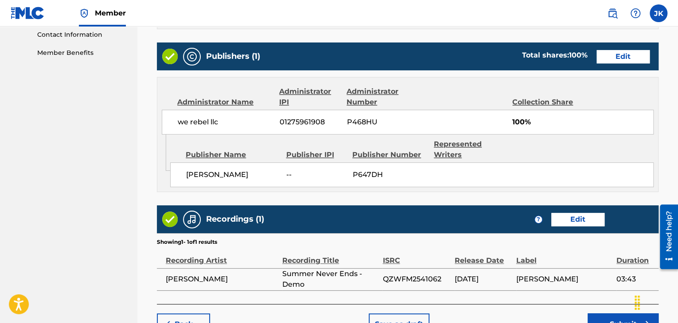
click at [599, 316] on button "Submit" at bounding box center [623, 325] width 71 height 22
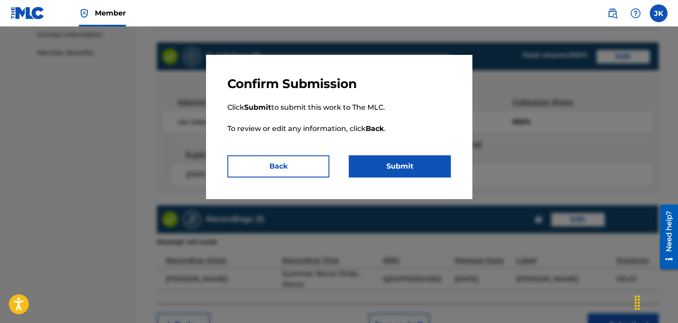
click at [420, 173] on button "Submit" at bounding box center [400, 167] width 102 height 22
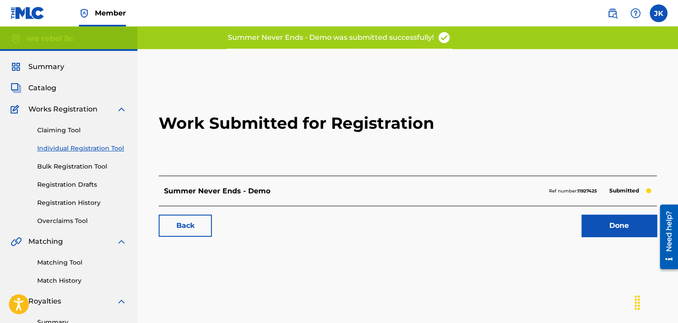
click at [613, 227] on link "Done" at bounding box center [618, 226] width 75 height 22
